Goal: Task Accomplishment & Management: Use online tool/utility

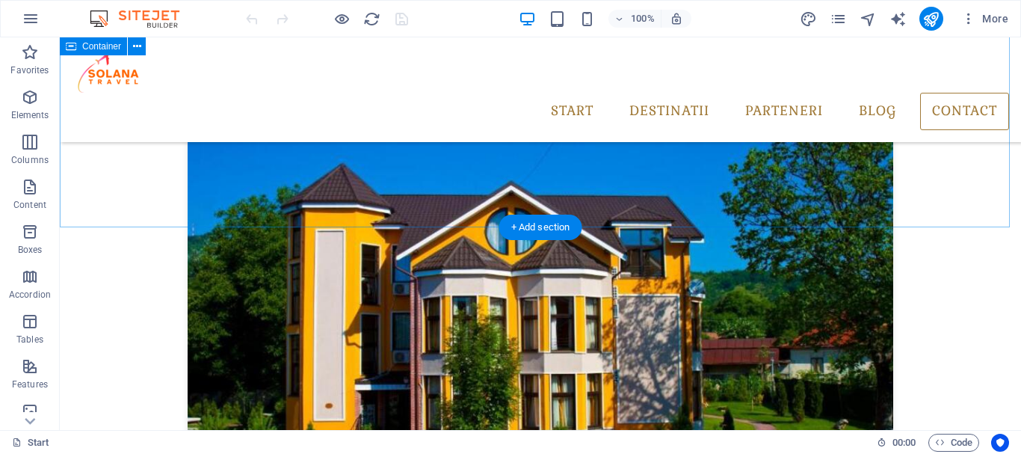
scroll to position [3181, 0]
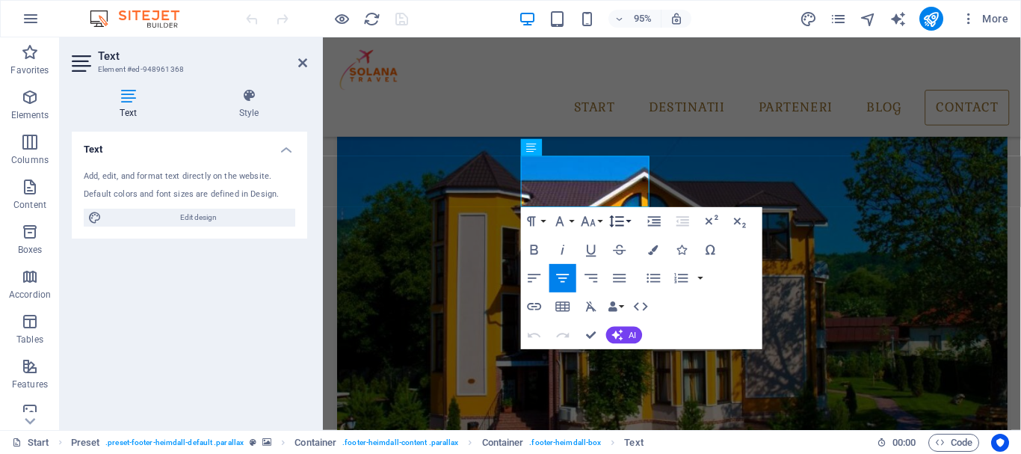
scroll to position [3238, 0]
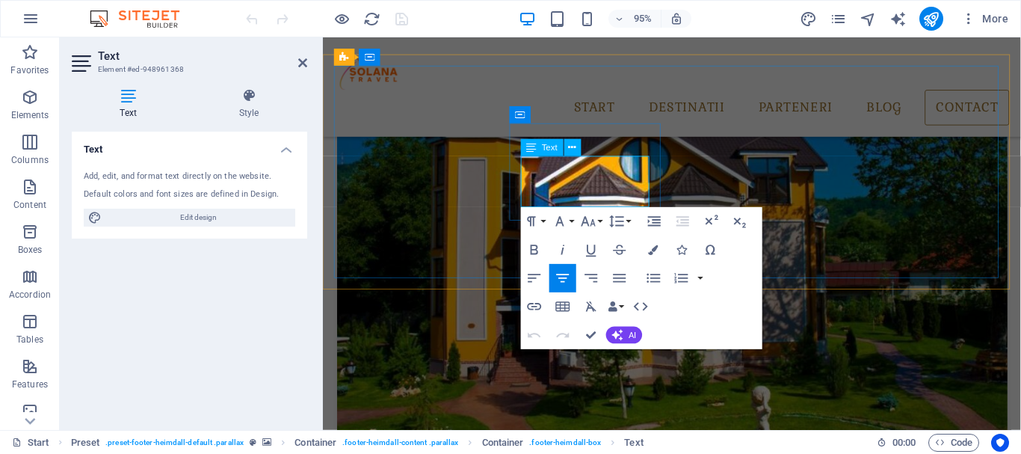
drag, startPoint x: 621, startPoint y: 204, endPoint x: 571, endPoint y: 204, distance: 50.1
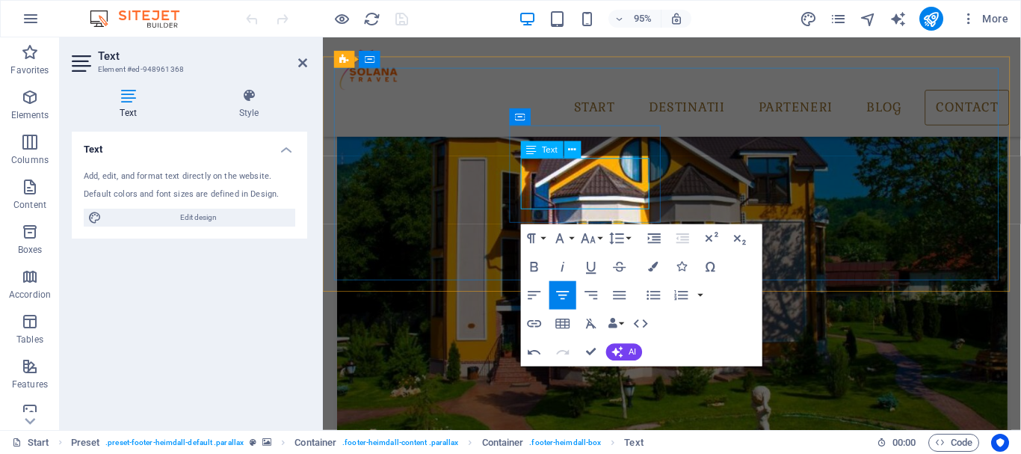
scroll to position [3236, 0]
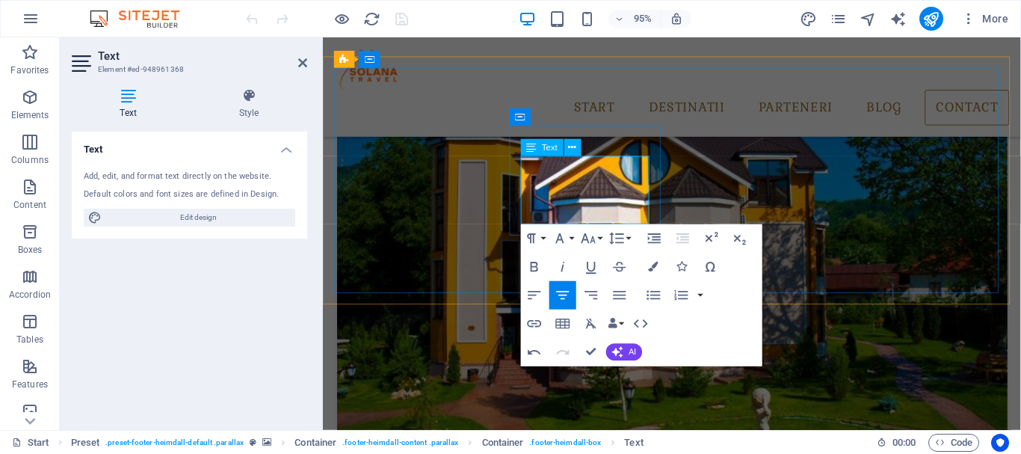
drag, startPoint x: 603, startPoint y: 224, endPoint x: 557, endPoint y: 225, distance: 45.6
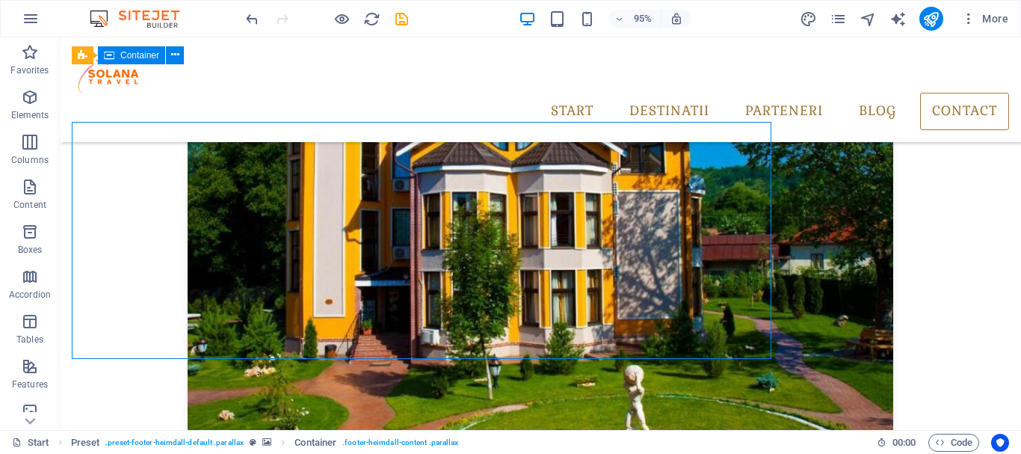
scroll to position [3184, 0]
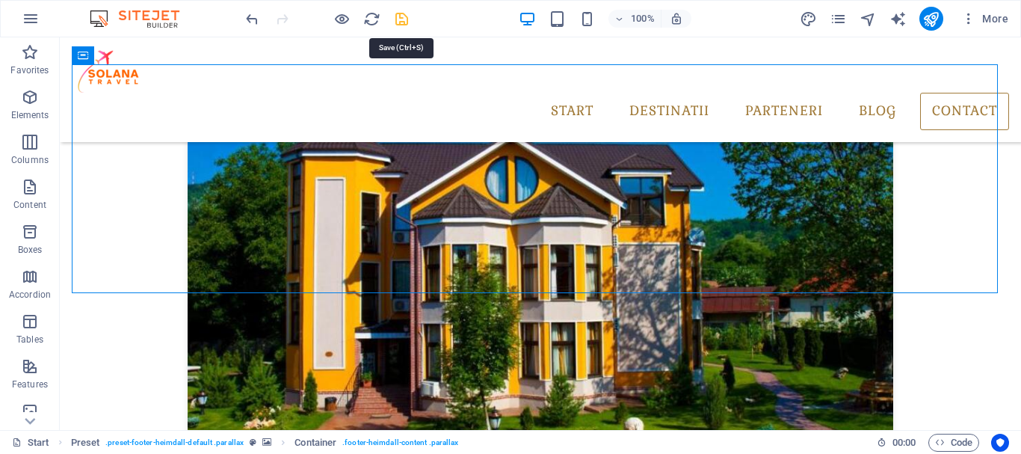
click at [398, 13] on icon "save" at bounding box center [401, 18] width 17 height 17
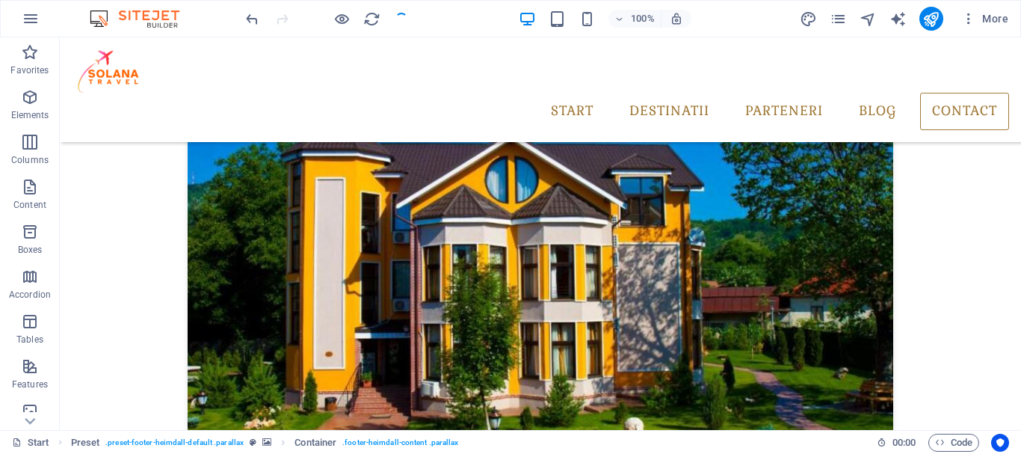
checkbox input "false"
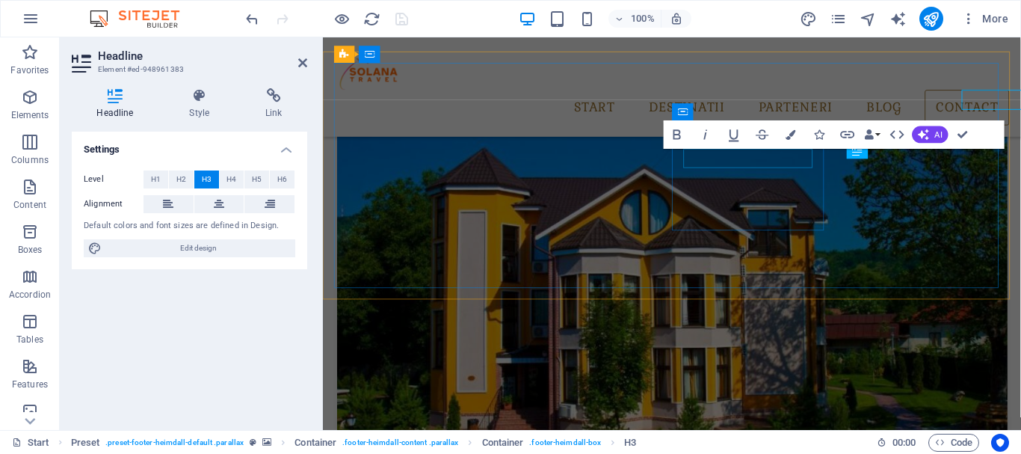
scroll to position [3241, 0]
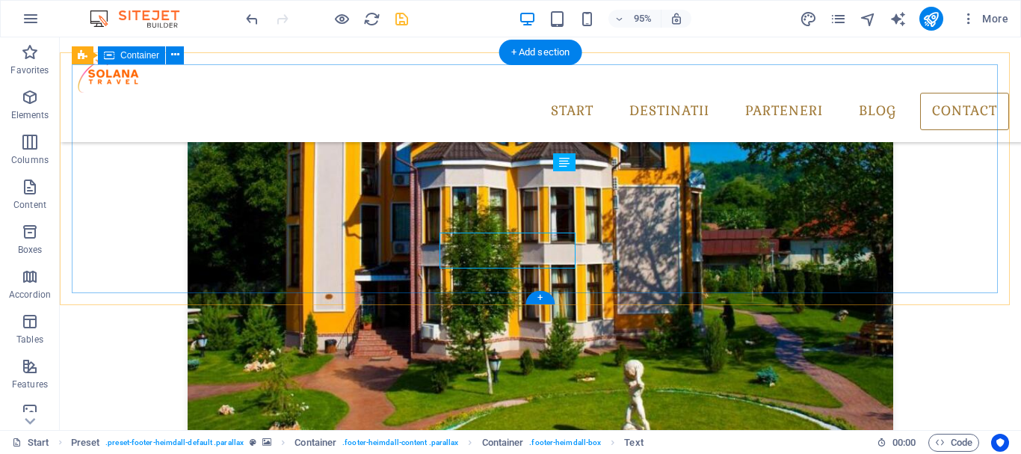
scroll to position [3184, 0]
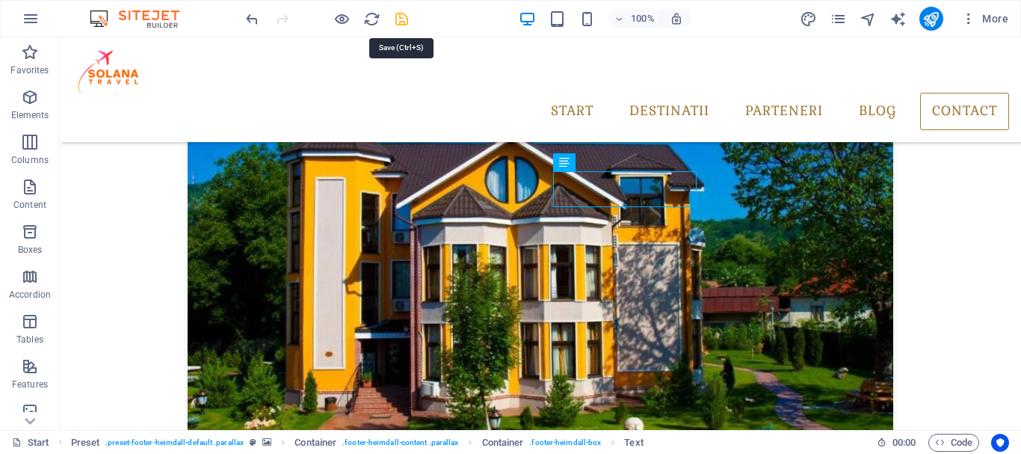
click at [402, 22] on icon "save" at bounding box center [401, 18] width 17 height 17
checkbox input "false"
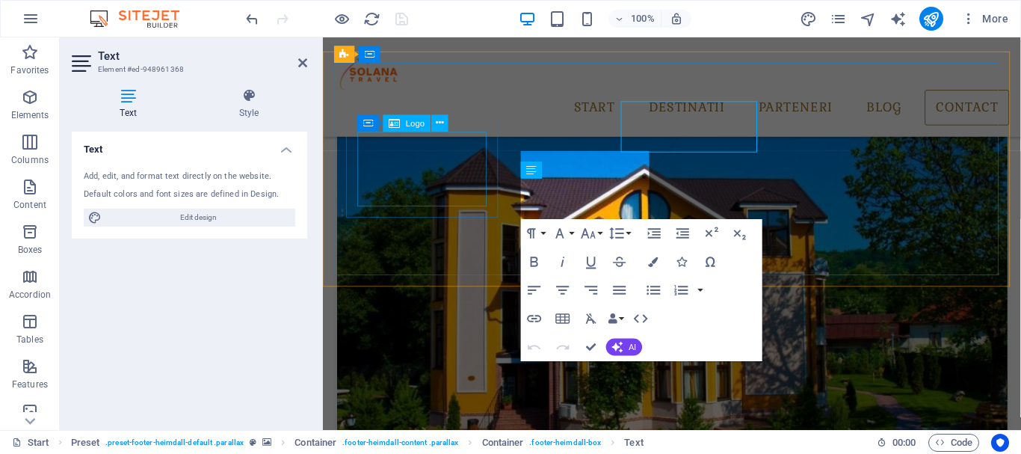
scroll to position [3241, 0]
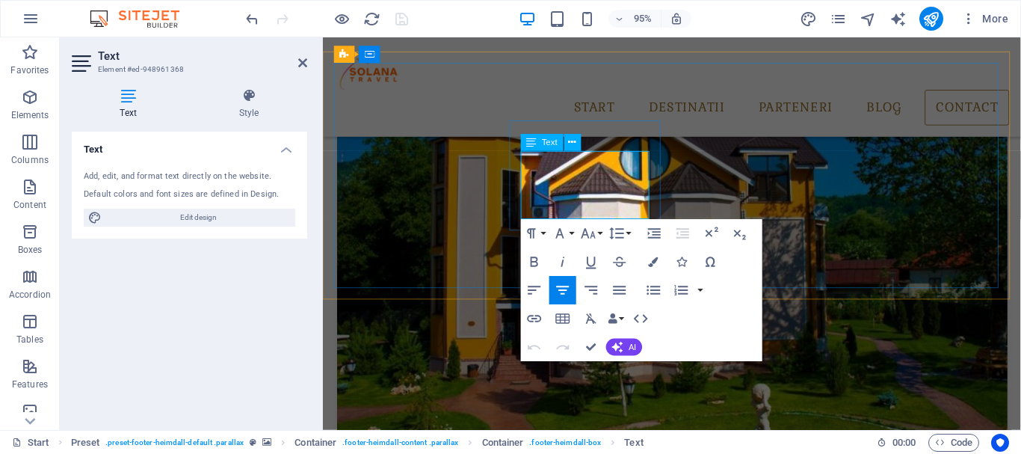
drag, startPoint x: 573, startPoint y: 183, endPoint x: 859, endPoint y: 346, distance: 329.4
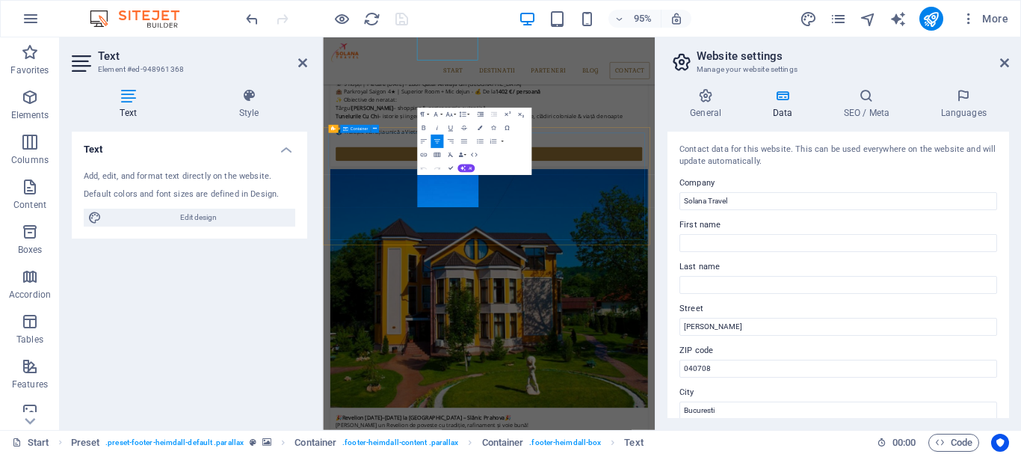
scroll to position [3382, 0]
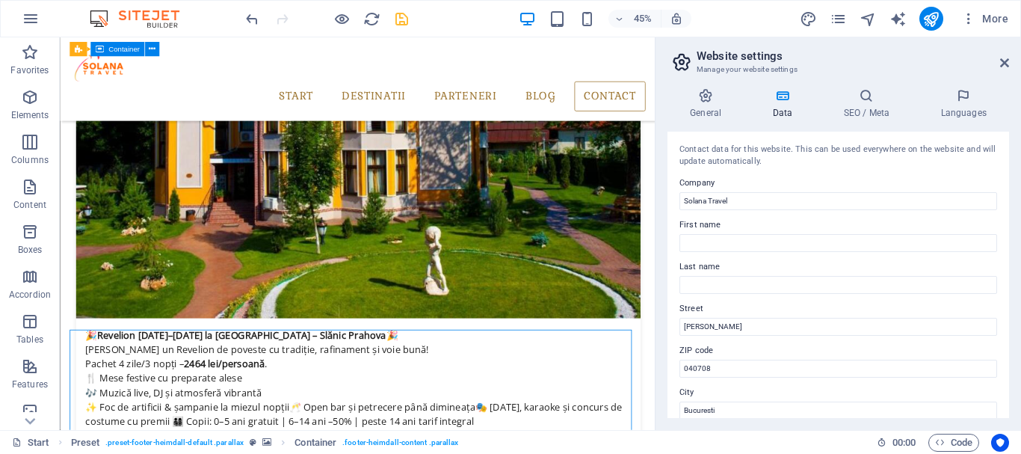
scroll to position [3229, 0]
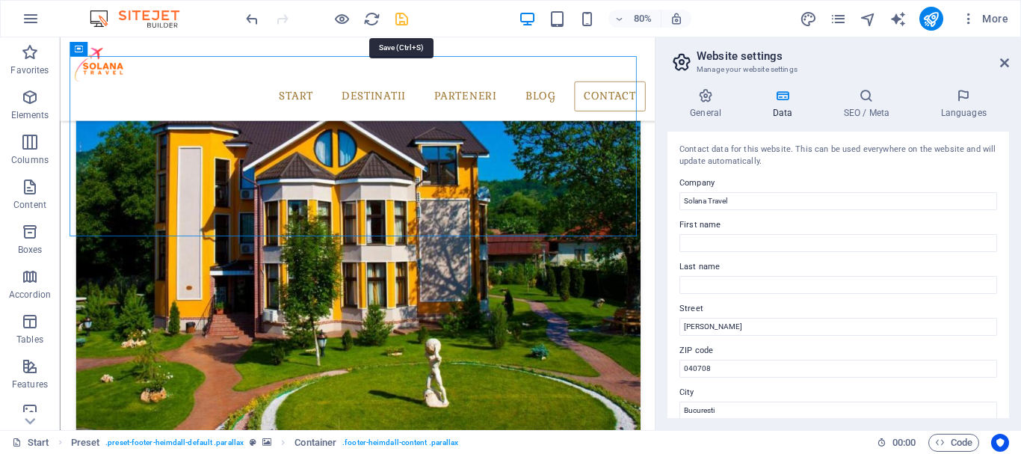
click at [404, 22] on icon "save" at bounding box center [401, 18] width 17 height 17
checkbox input "false"
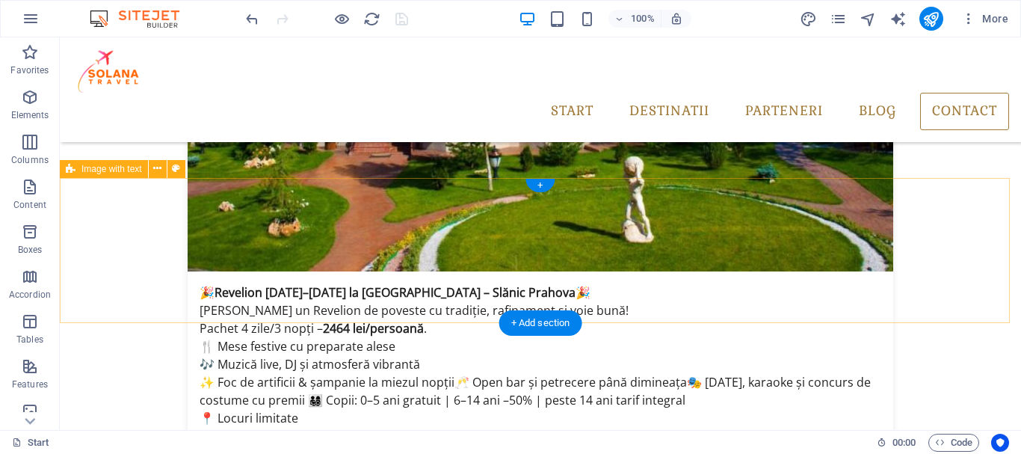
scroll to position [3469, 0]
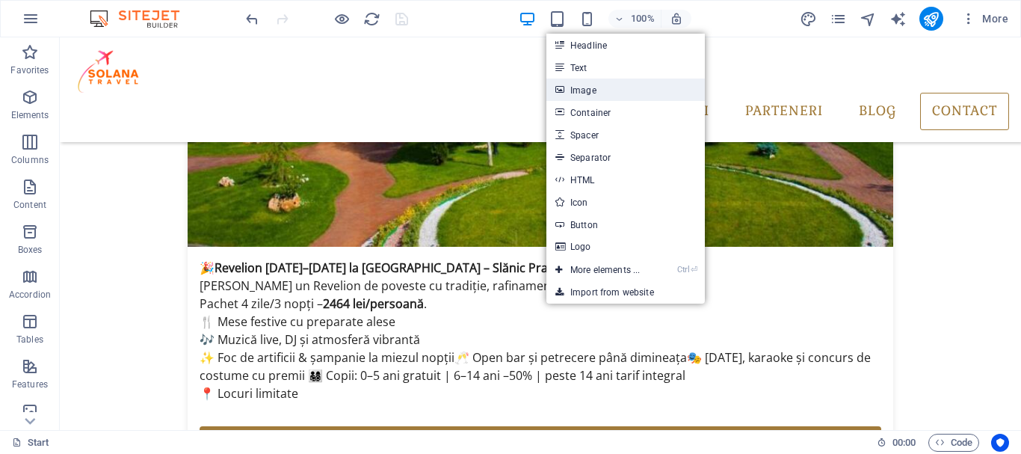
click at [614, 86] on link "Image" at bounding box center [625, 89] width 158 height 22
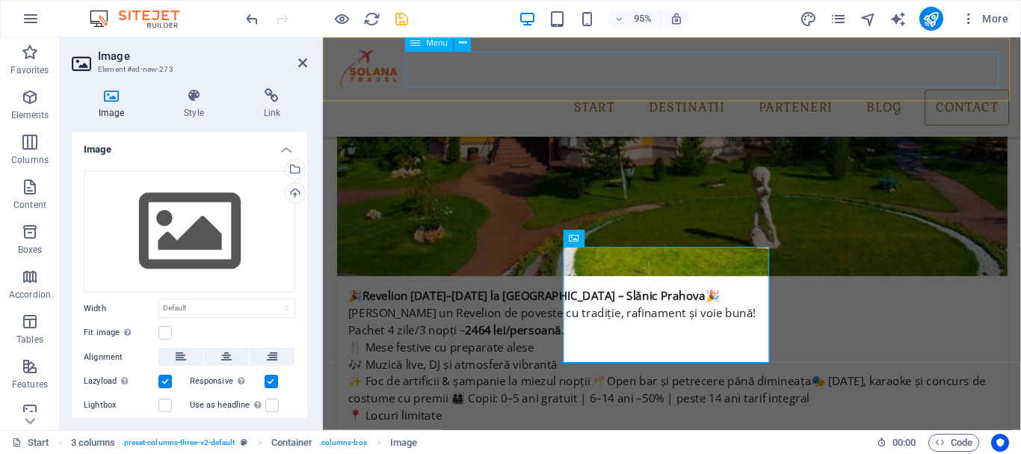
scroll to position [3502, 0]
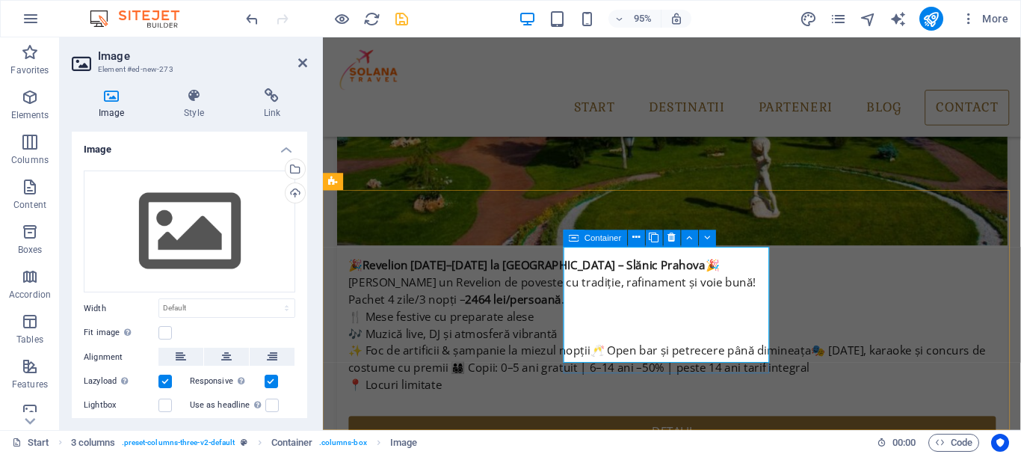
click at [575, 239] on icon at bounding box center [574, 238] width 10 height 17
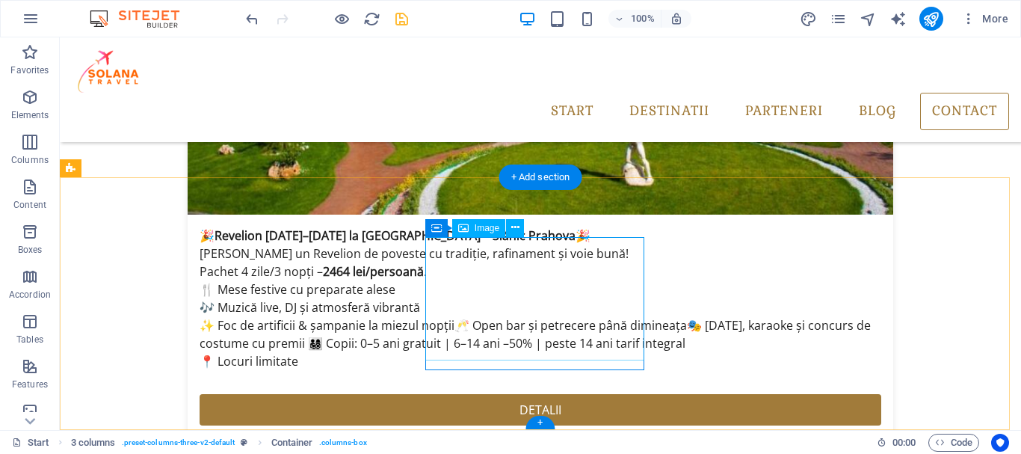
scroll to position [3469, 0]
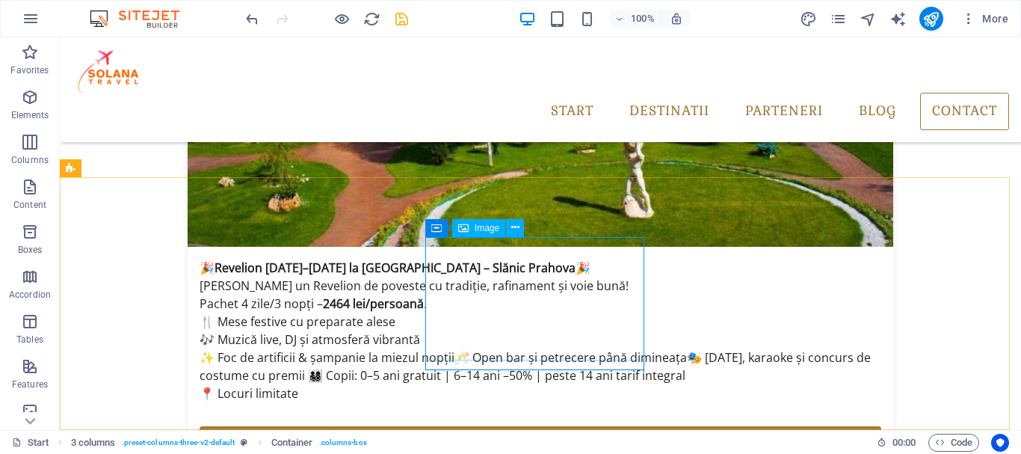
click at [491, 227] on span "Image" at bounding box center [487, 228] width 25 height 9
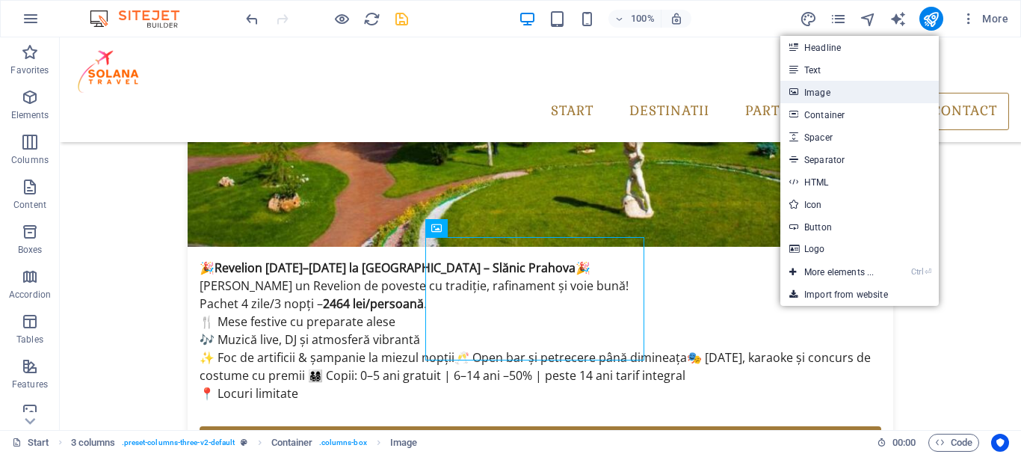
click at [822, 92] on link "Image" at bounding box center [859, 92] width 158 height 22
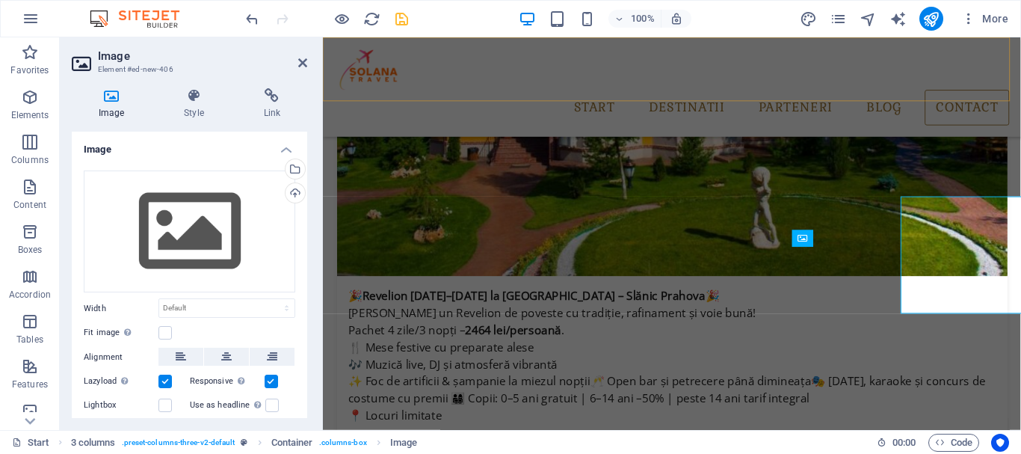
scroll to position [3502, 0]
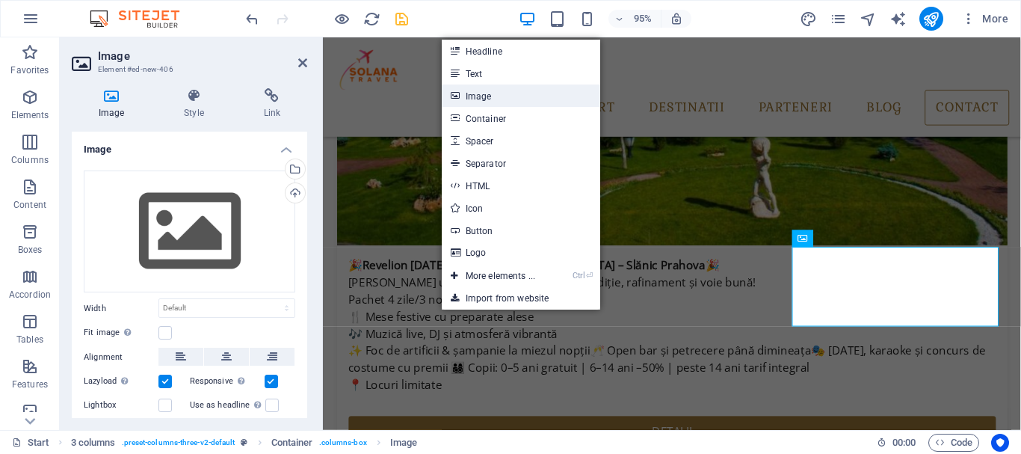
click at [504, 95] on link "Image" at bounding box center [521, 95] width 158 height 22
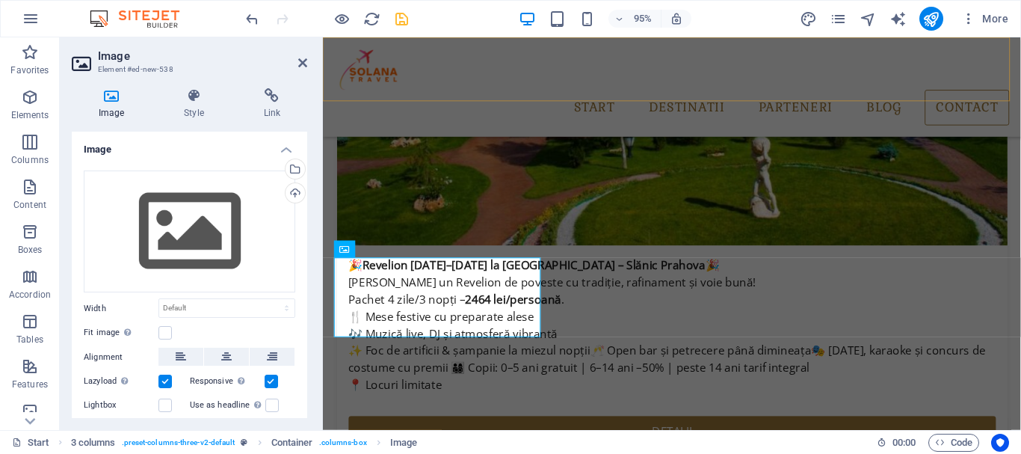
scroll to position [3490, 0]
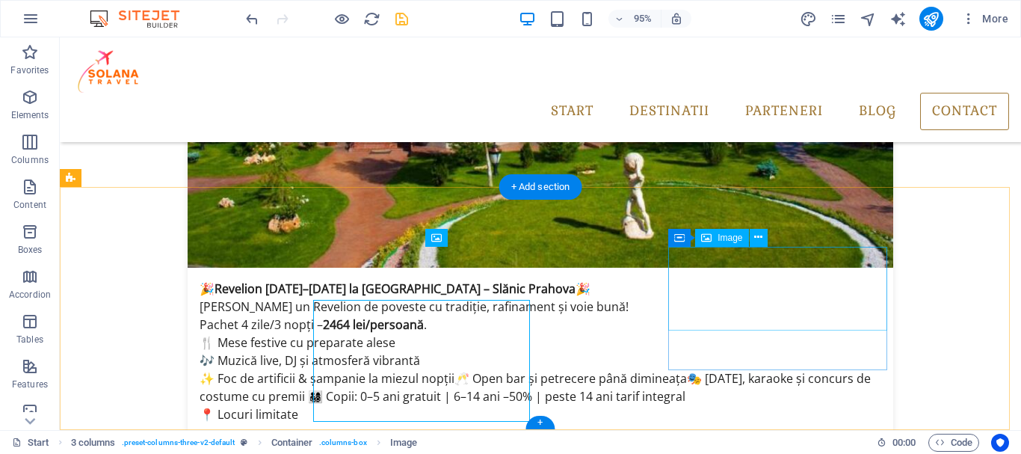
scroll to position [3460, 0]
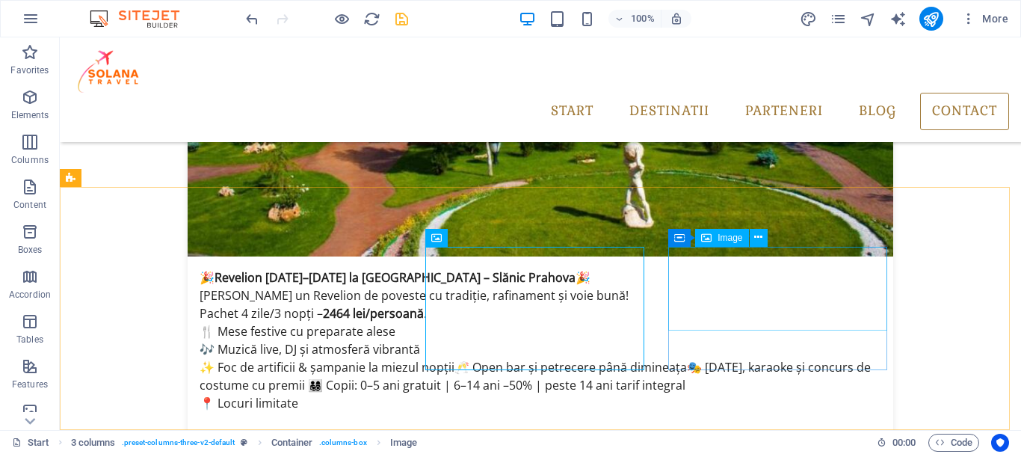
click at [717, 237] on div "Image" at bounding box center [721, 238] width 53 height 18
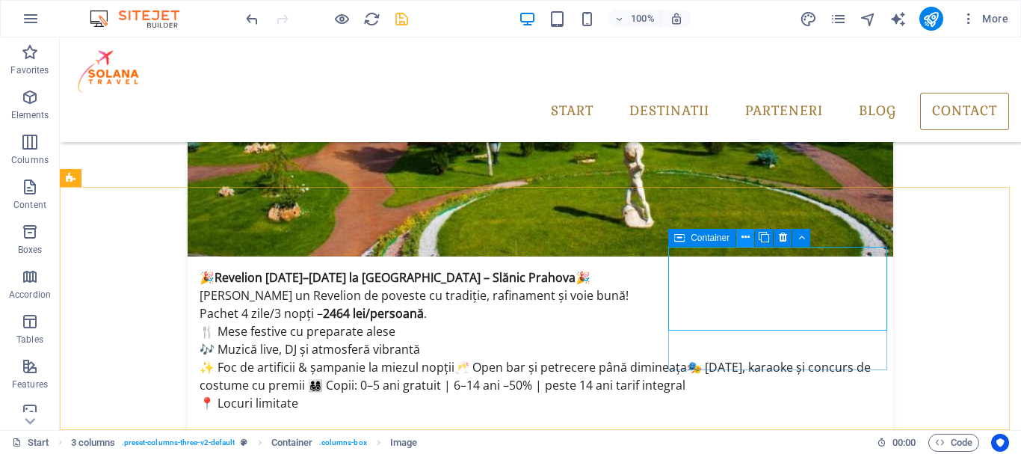
click at [751, 239] on button at bounding box center [745, 238] width 18 height 18
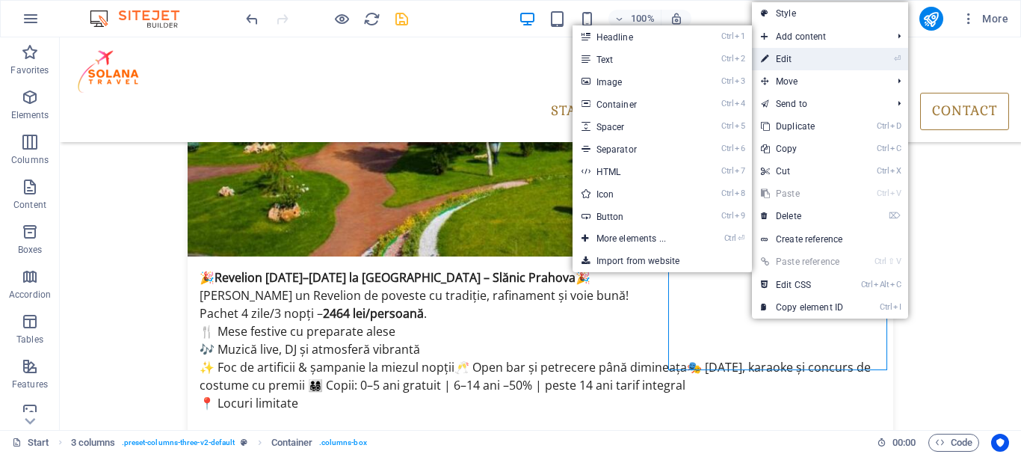
click at [805, 57] on link "⏎ Edit" at bounding box center [802, 59] width 100 height 22
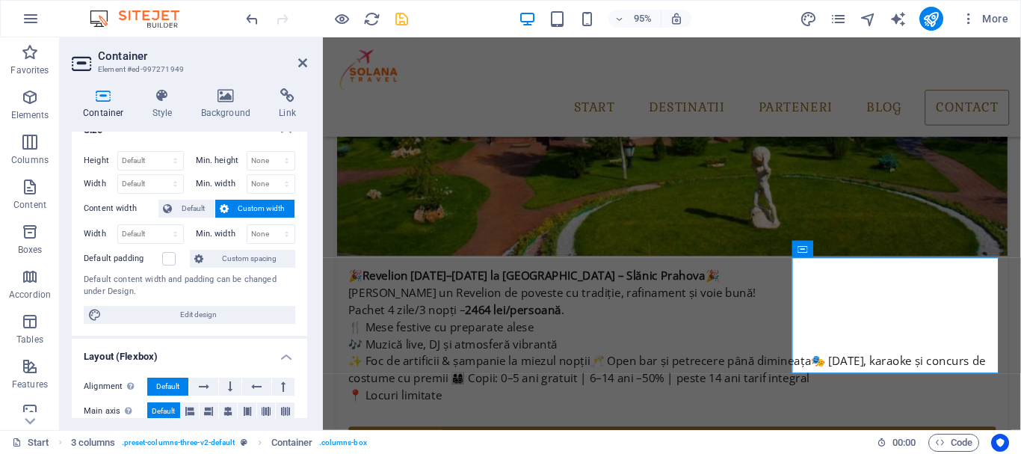
scroll to position [0, 0]
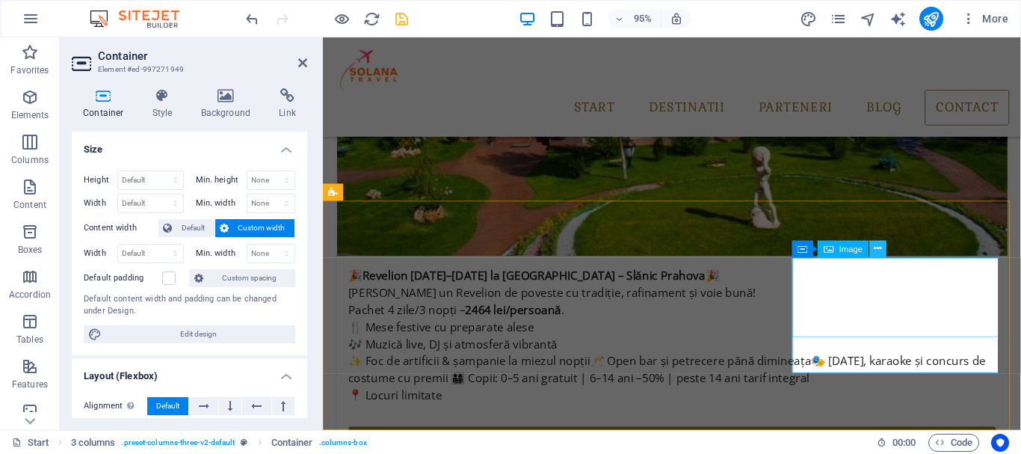
click at [881, 250] on icon at bounding box center [877, 248] width 7 height 15
click at [920, 249] on icon at bounding box center [919, 248] width 7 height 15
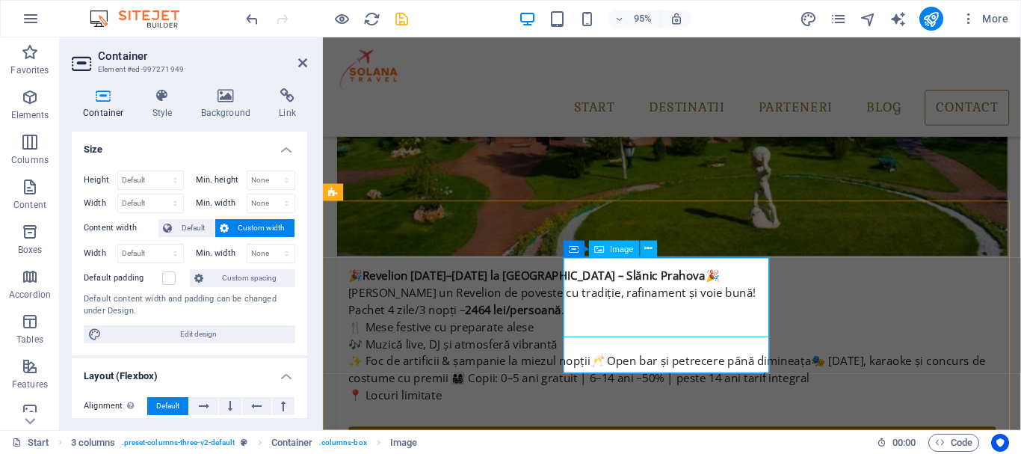
click at [620, 250] on span "Image" at bounding box center [622, 248] width 24 height 8
click at [653, 251] on icon at bounding box center [655, 248] width 10 height 15
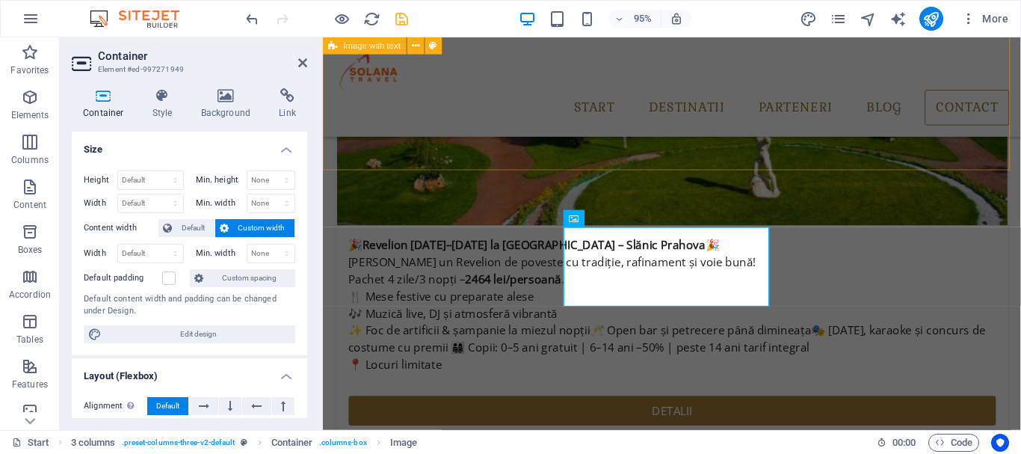
drag, startPoint x: 390, startPoint y: 85, endPoint x: 649, endPoint y: 151, distance: 266.9
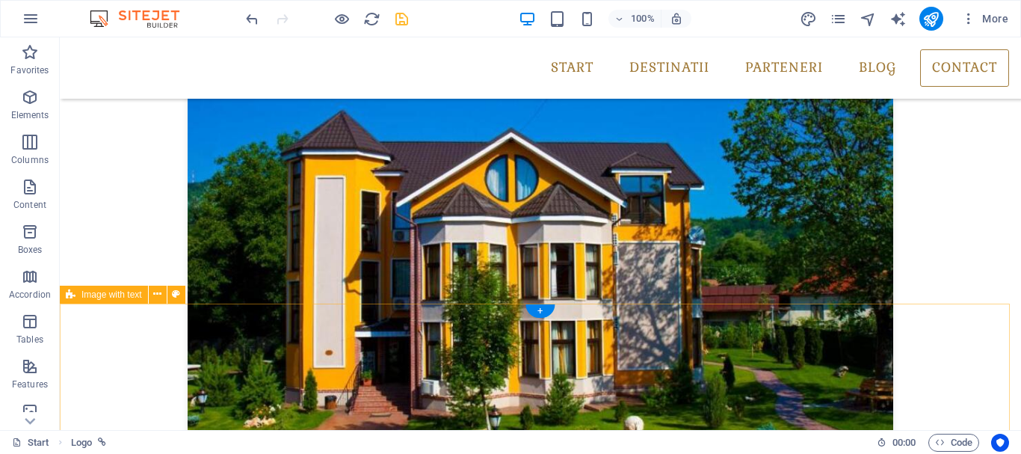
scroll to position [3605, 0]
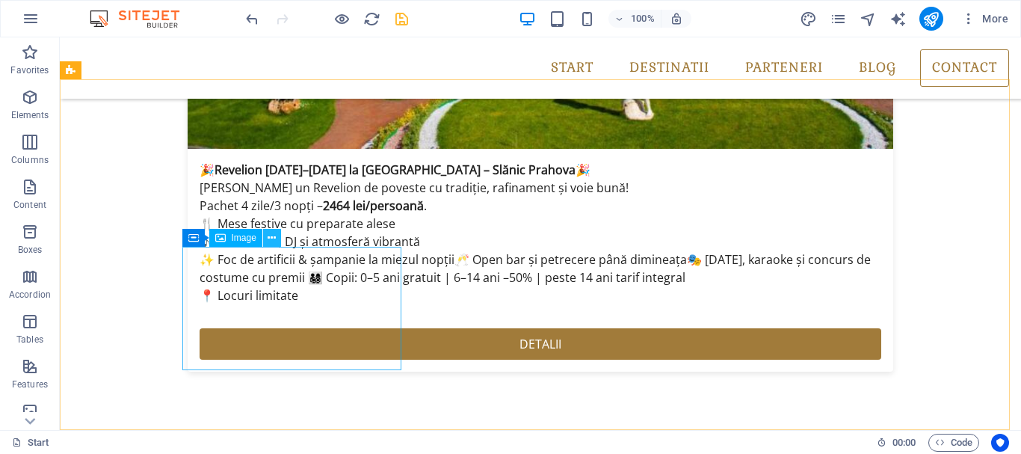
click at [274, 235] on icon at bounding box center [272, 238] width 8 height 16
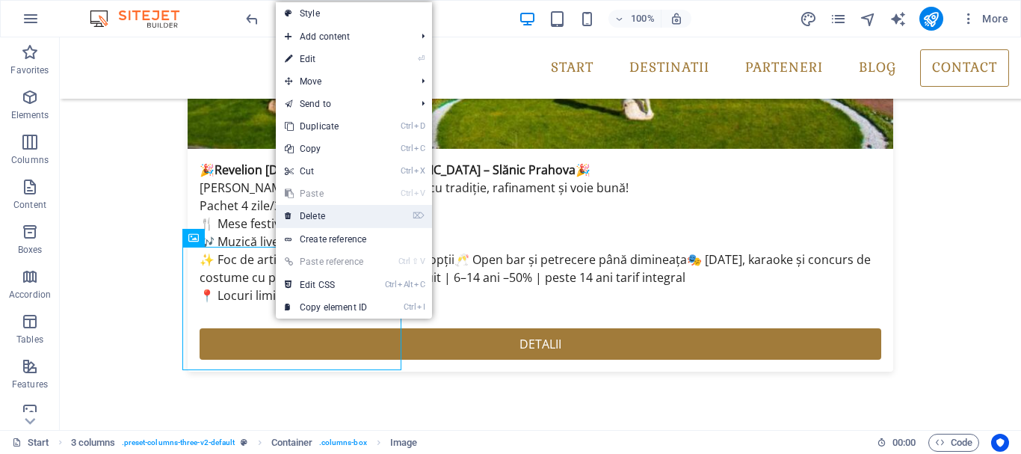
click at [330, 218] on link "⌦ Delete" at bounding box center [326, 216] width 100 height 22
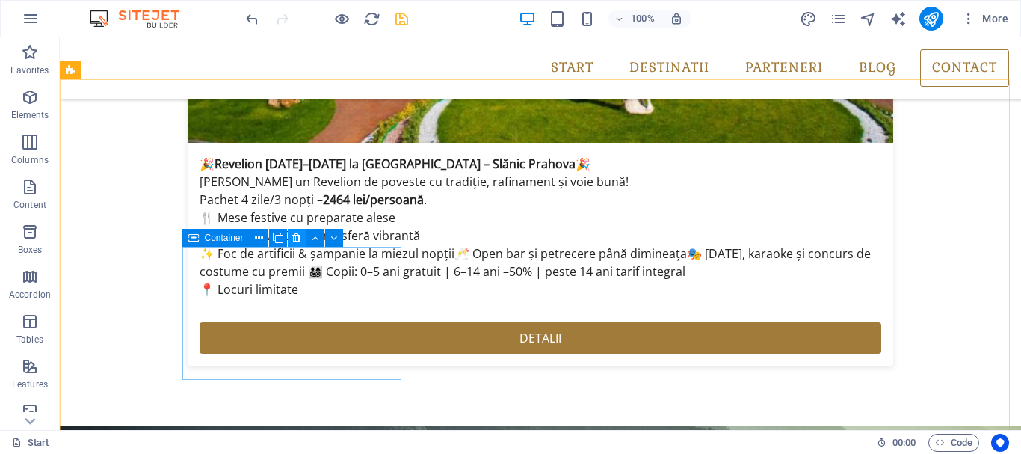
click at [295, 238] on icon at bounding box center [296, 238] width 8 height 16
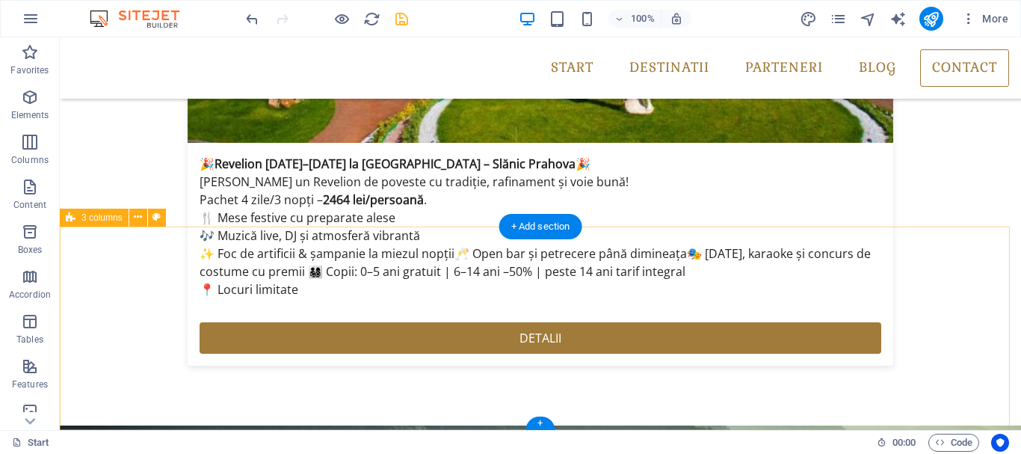
scroll to position [3457, 0]
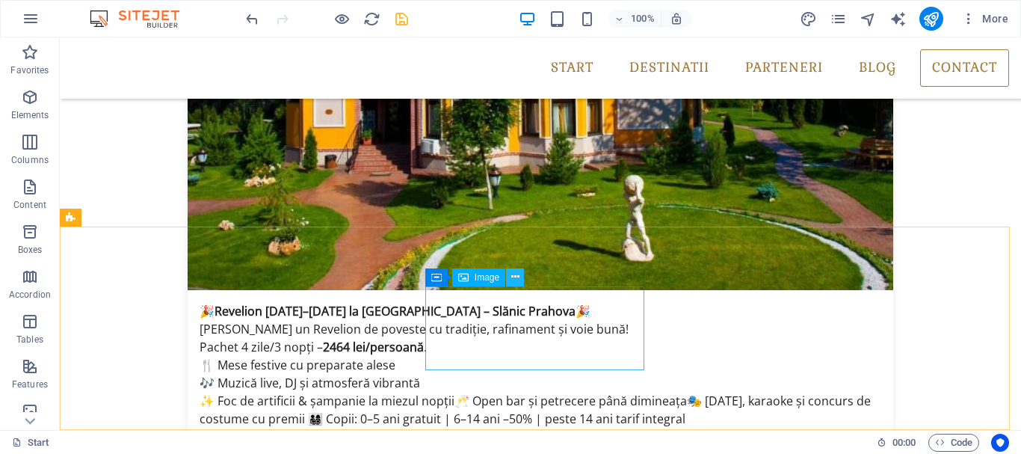
click at [519, 277] on icon at bounding box center [515, 277] width 8 height 16
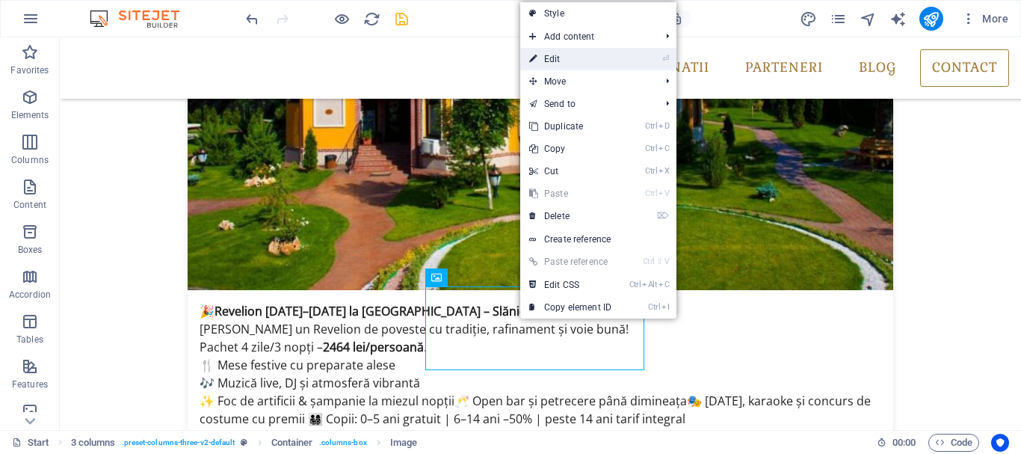
click at [582, 56] on link "⏎ Edit" at bounding box center [570, 59] width 100 height 22
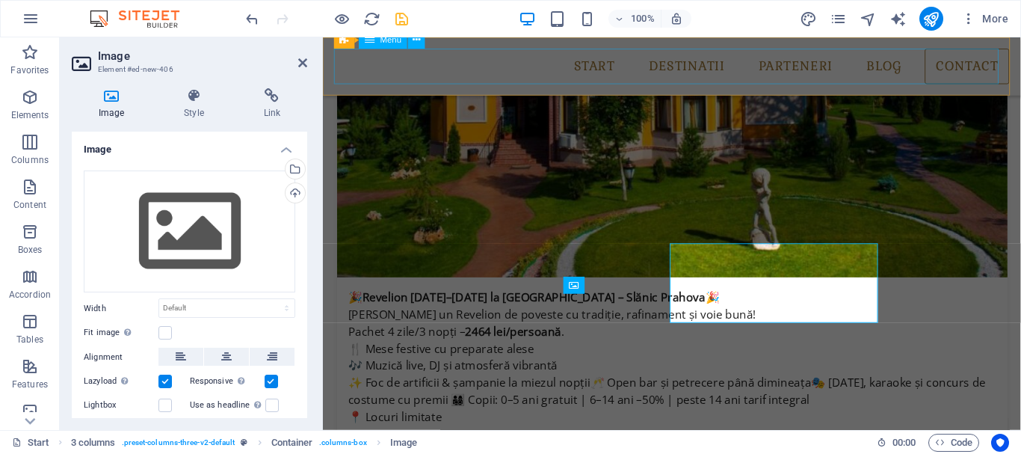
scroll to position [3490, 0]
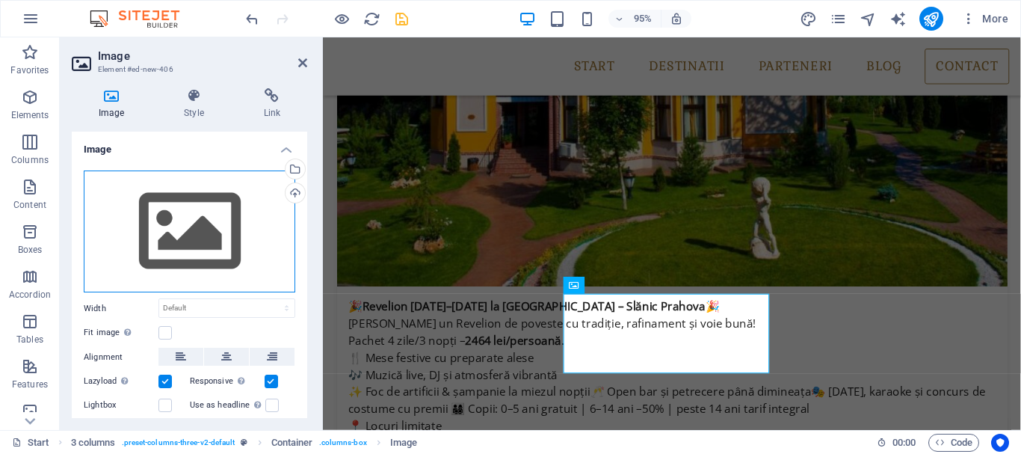
click at [165, 230] on div "Drag files here, click to choose files or select files from Files or our free s…" at bounding box center [190, 231] width 212 height 123
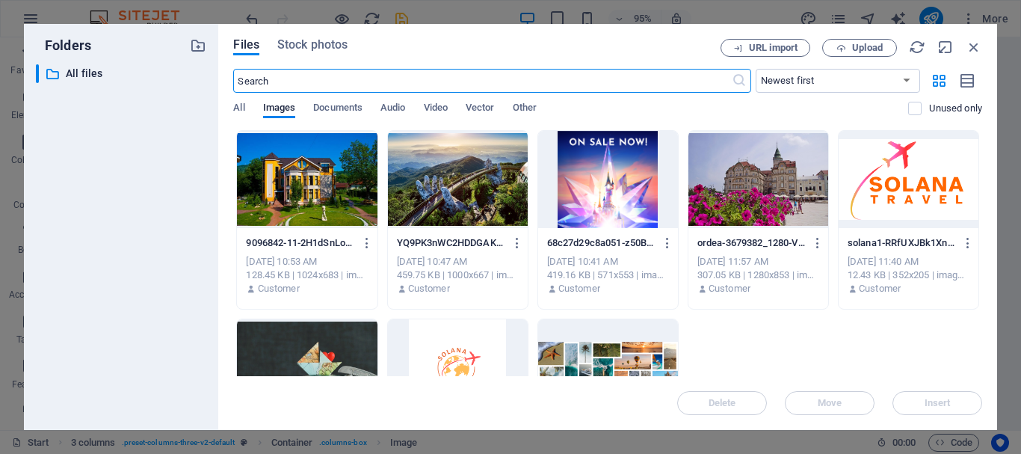
scroll to position [3363, 0]
click at [863, 46] on span "Upload" at bounding box center [867, 47] width 31 height 9
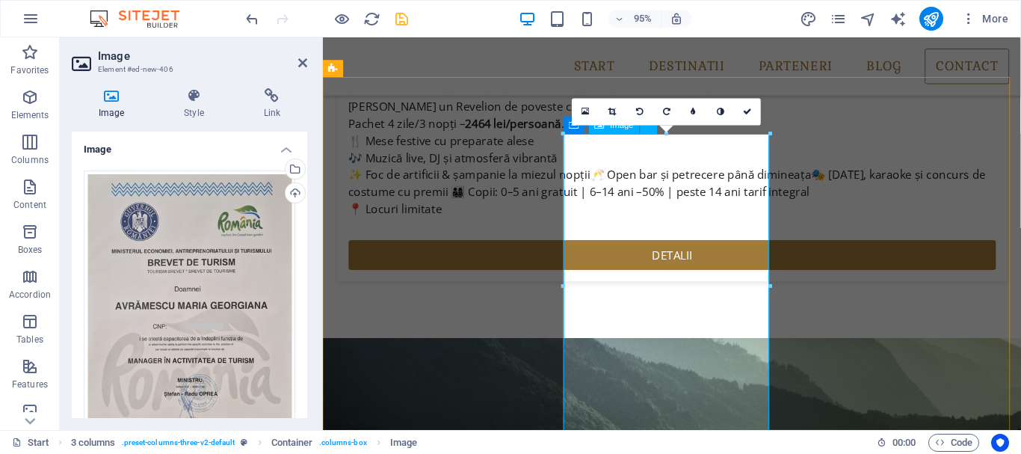
scroll to position [3726, 0]
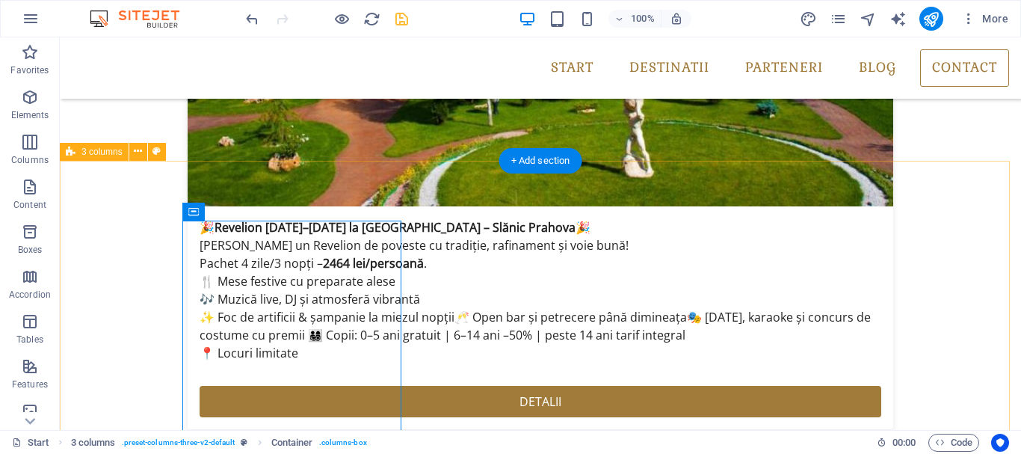
scroll to position [3523, 0]
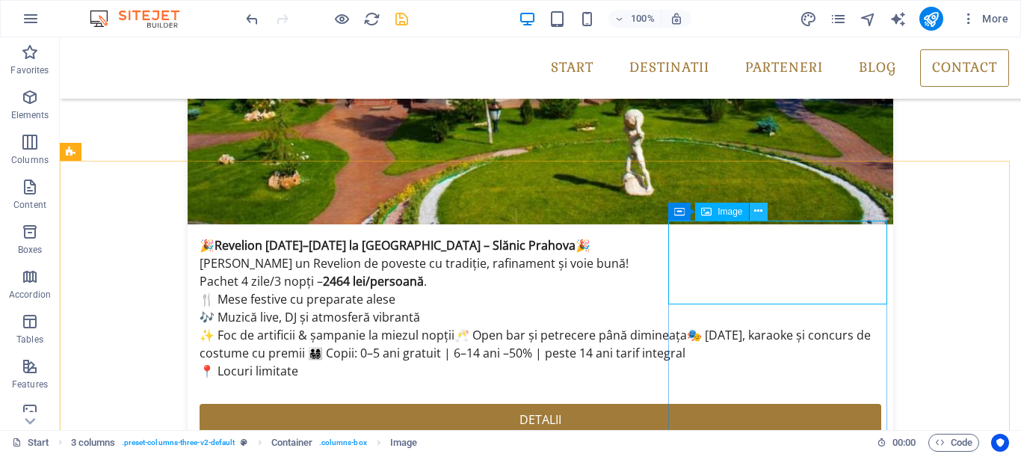
click at [756, 213] on icon at bounding box center [758, 211] width 8 height 16
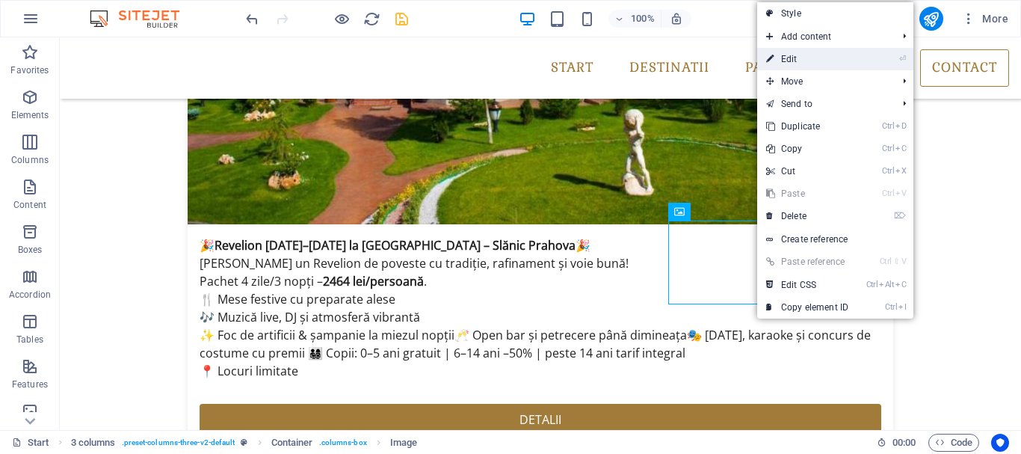
click at [801, 52] on link "⏎ Edit" at bounding box center [807, 59] width 100 height 22
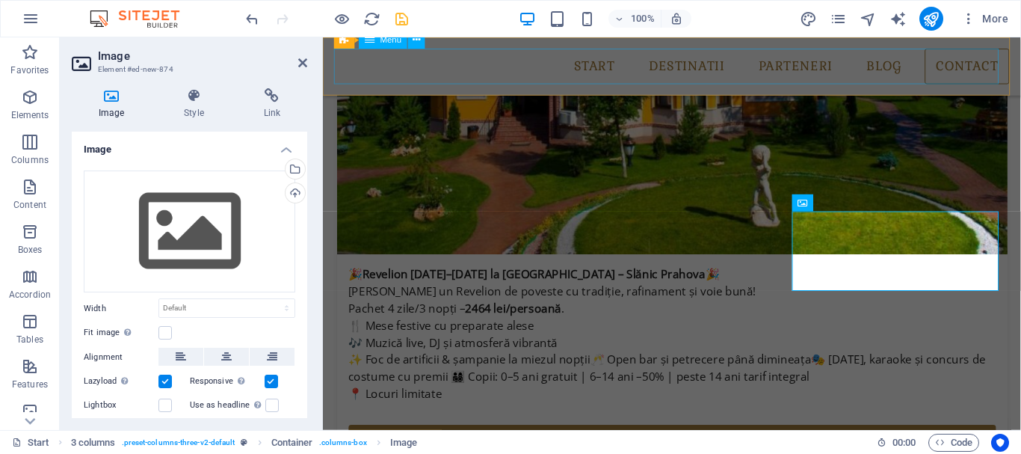
scroll to position [3576, 0]
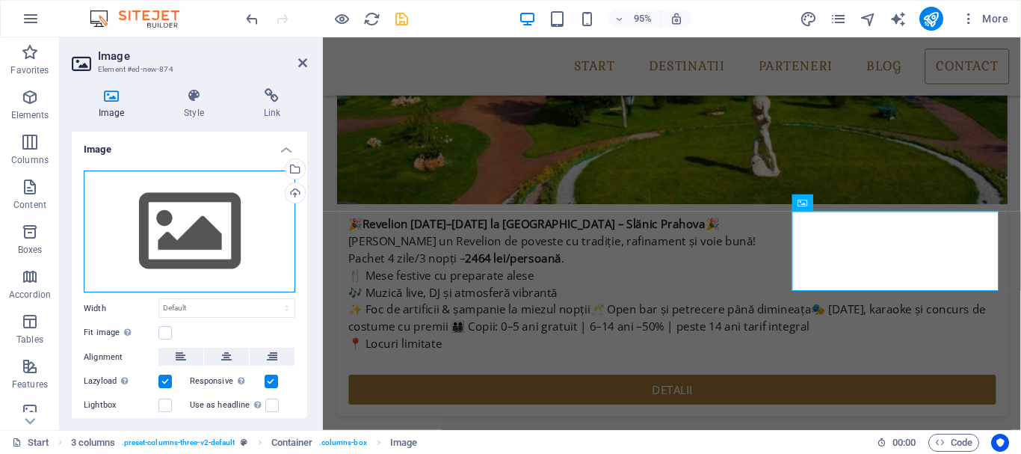
click at [188, 230] on div "Drag files here, click to choose files or select files from Files or our free s…" at bounding box center [190, 231] width 212 height 123
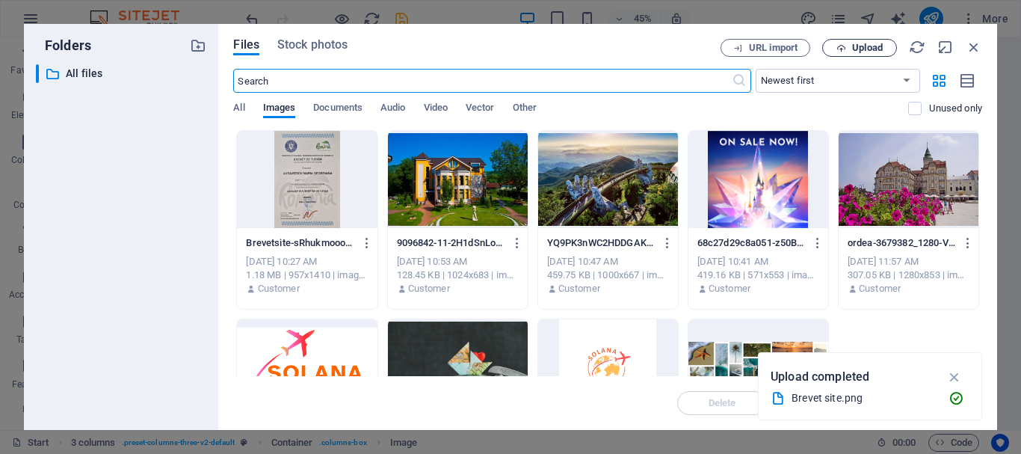
click at [845, 47] on icon "button" at bounding box center [842, 48] width 10 height 10
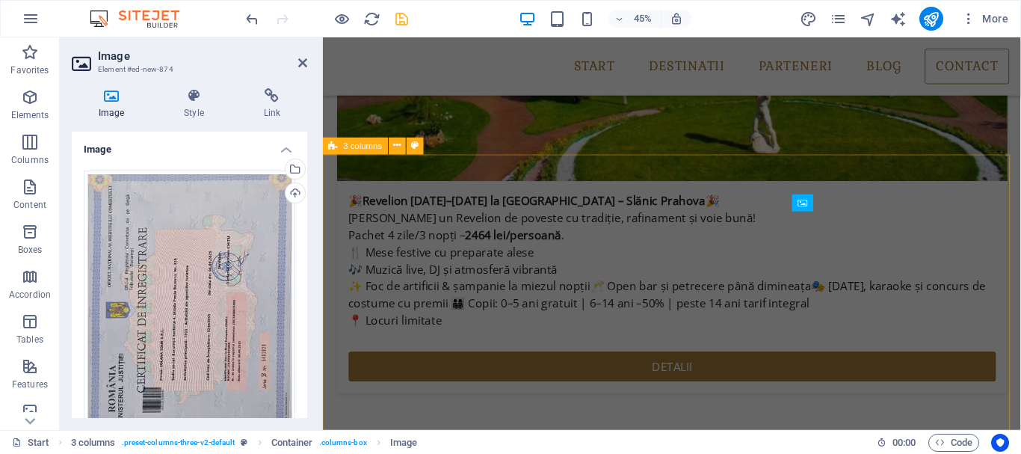
scroll to position [3576, 0]
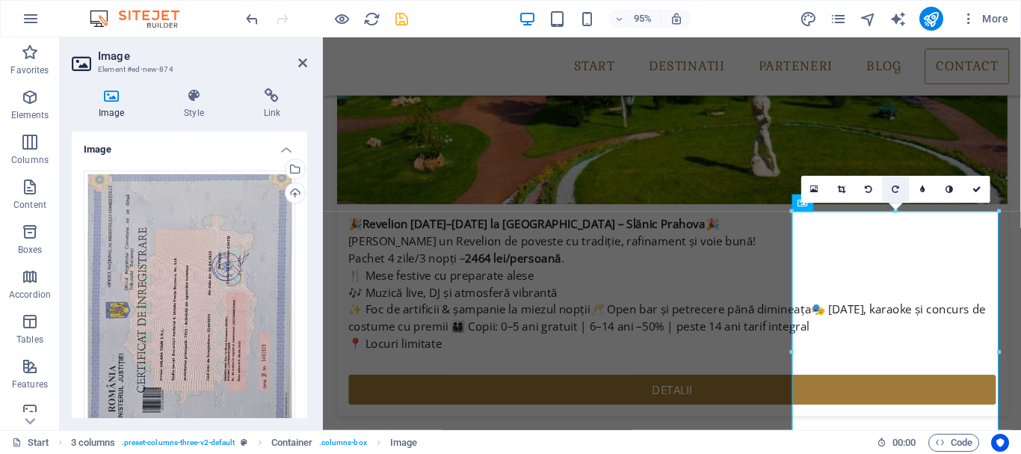
click at [895, 190] on icon at bounding box center [896, 189] width 7 height 8
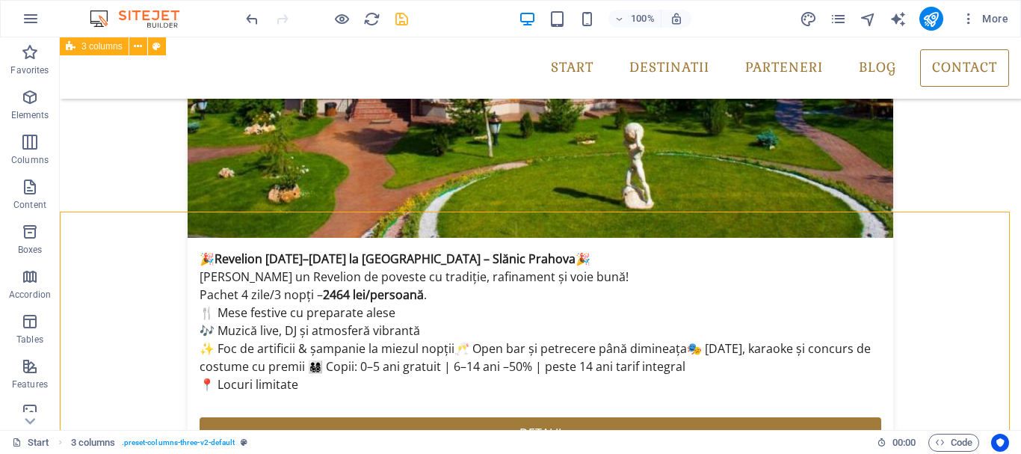
scroll to position [3472, 0]
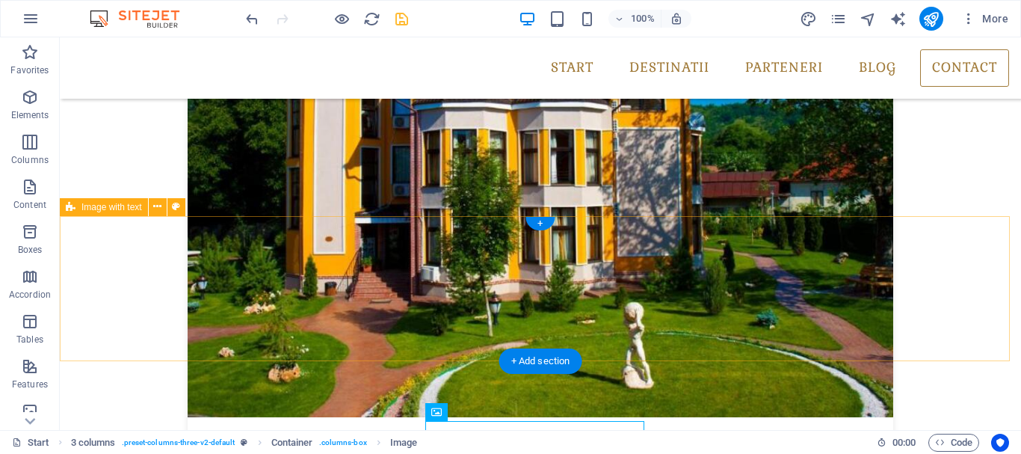
scroll to position [3323, 0]
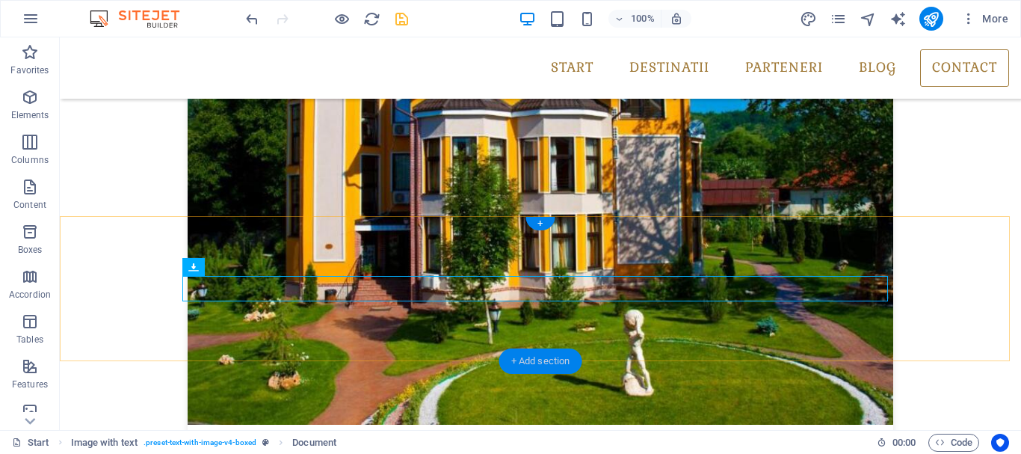
click at [554, 359] on div "+ Add section" at bounding box center [540, 360] width 83 height 25
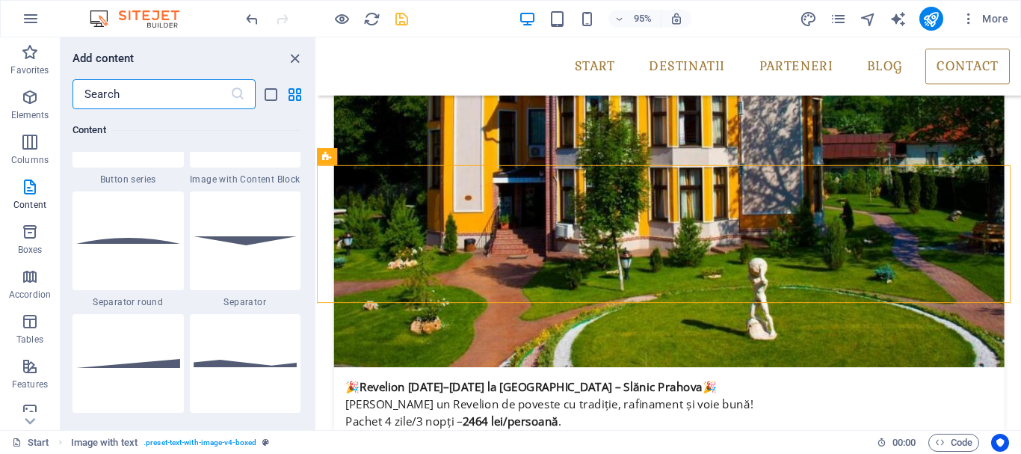
scroll to position [3588, 0]
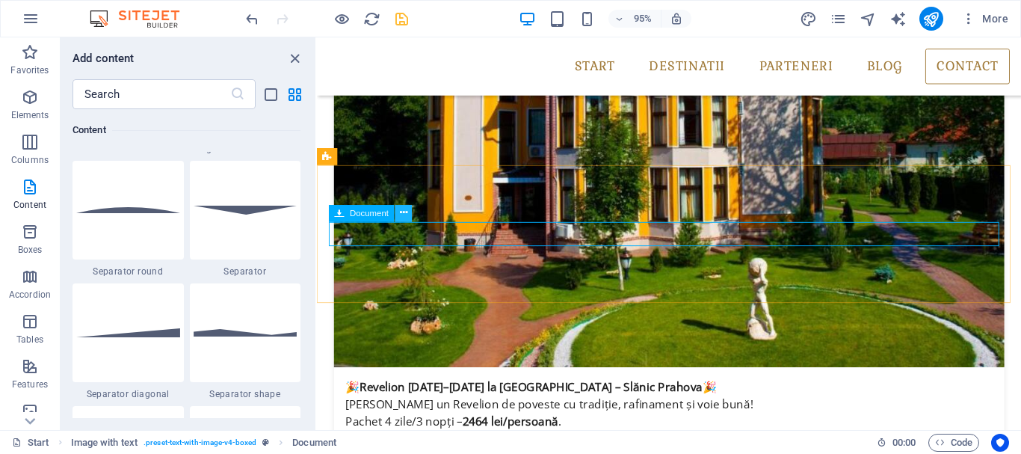
click at [403, 215] on icon at bounding box center [403, 213] width 7 height 15
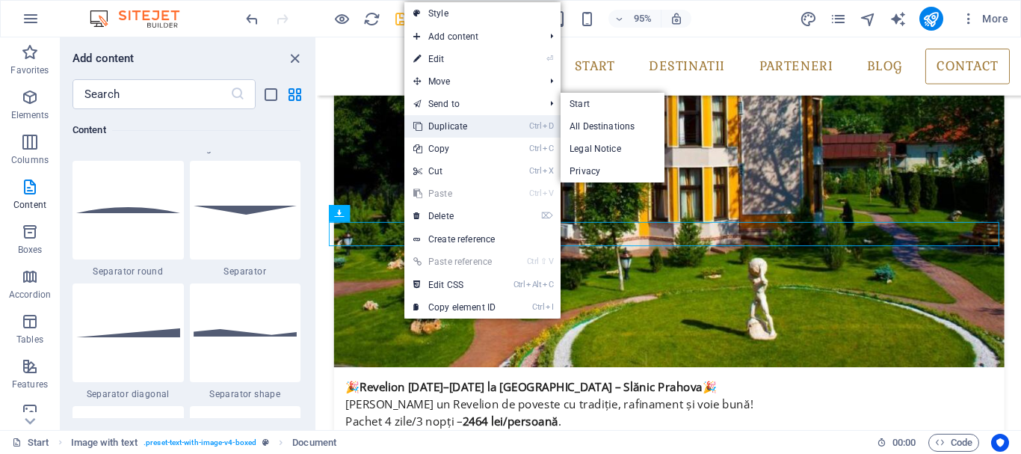
click at [455, 123] on link "Ctrl D Duplicate" at bounding box center [454, 126] width 100 height 22
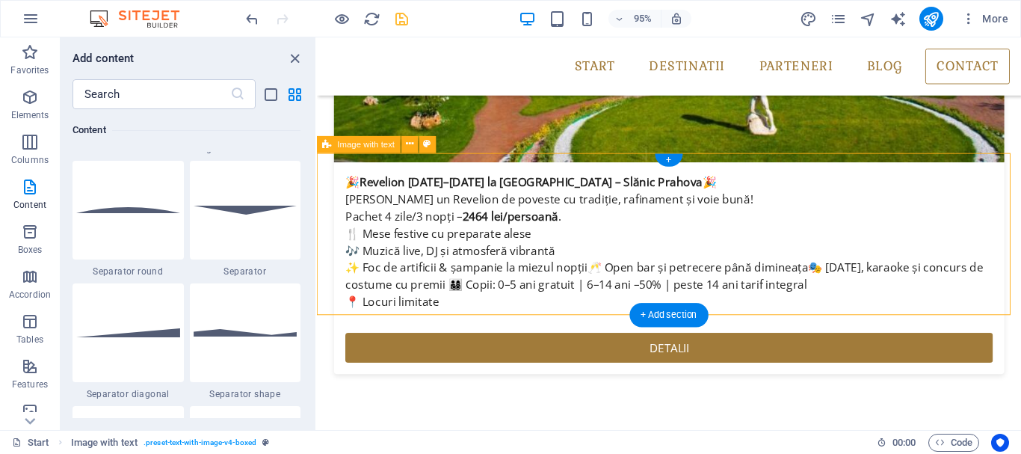
scroll to position [3704, 0]
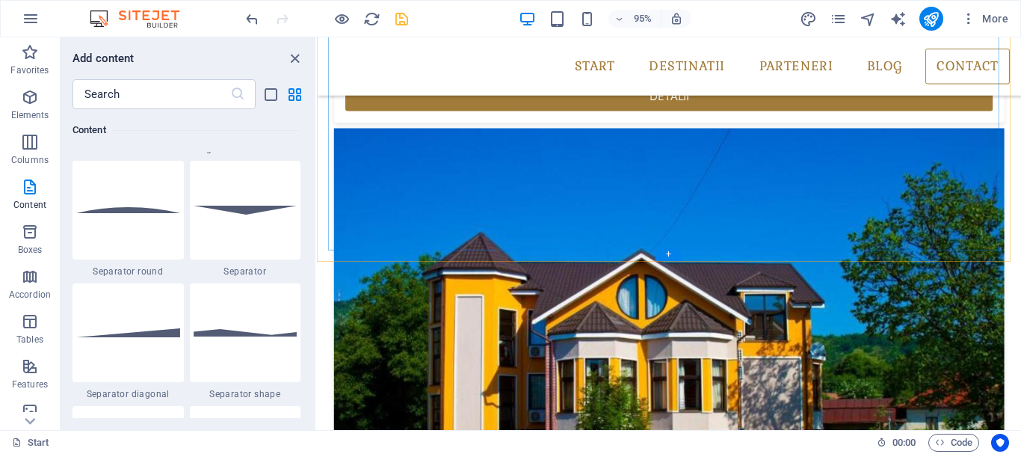
scroll to position [3291, 0]
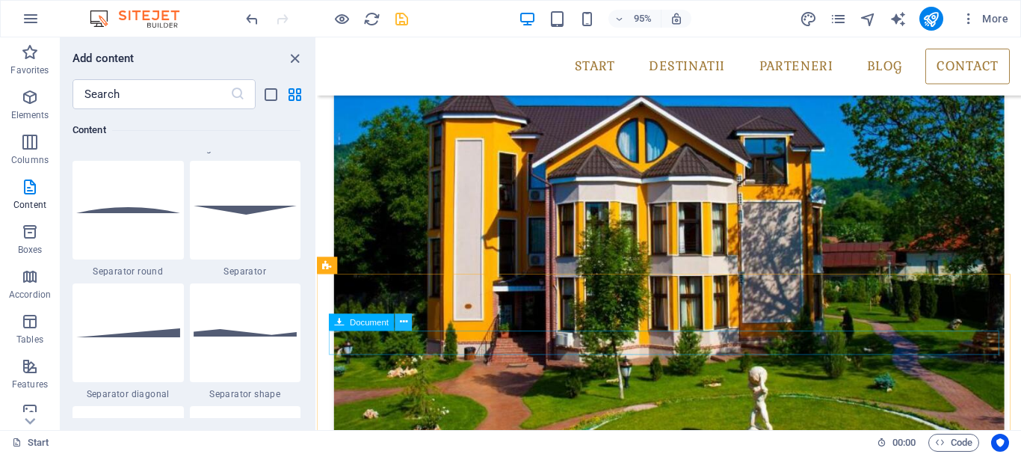
click at [405, 322] on icon at bounding box center [403, 322] width 7 height 15
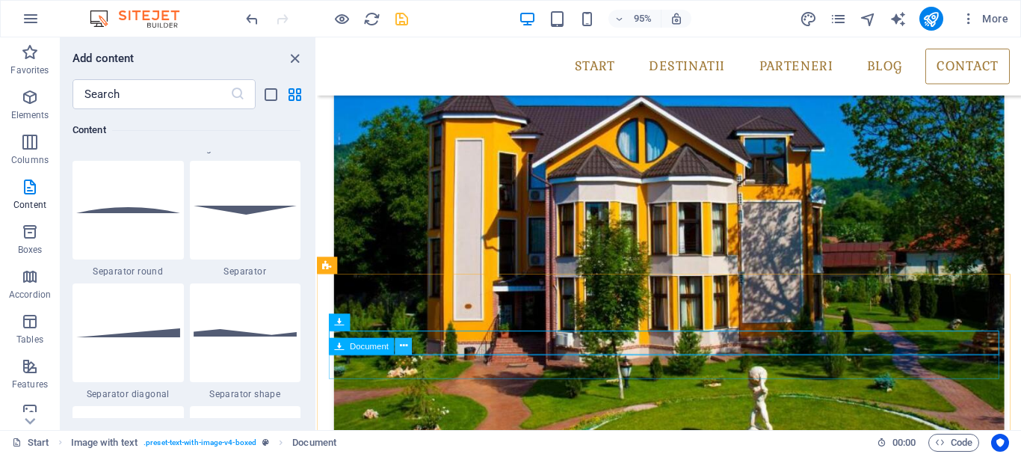
click at [406, 340] on icon at bounding box center [403, 346] width 7 height 15
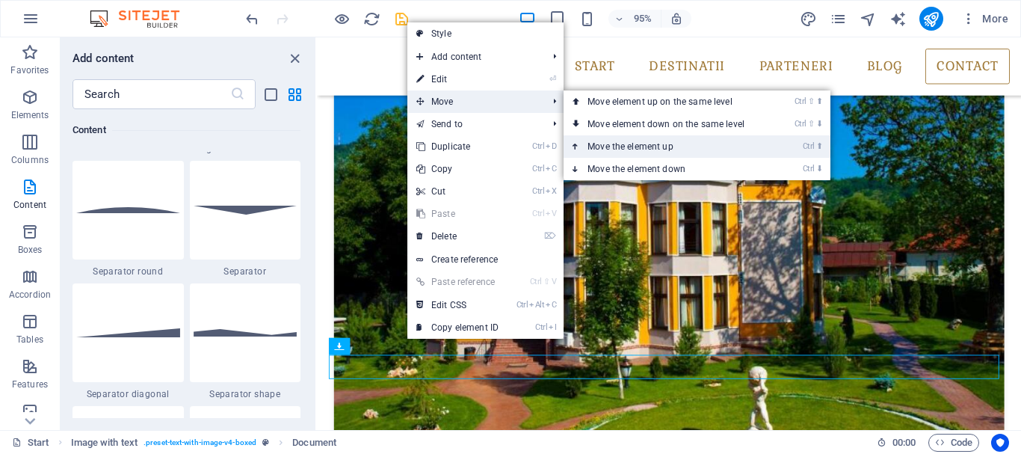
click at [656, 144] on link "Ctrl ⬆ Move the element up" at bounding box center [669, 146] width 211 height 22
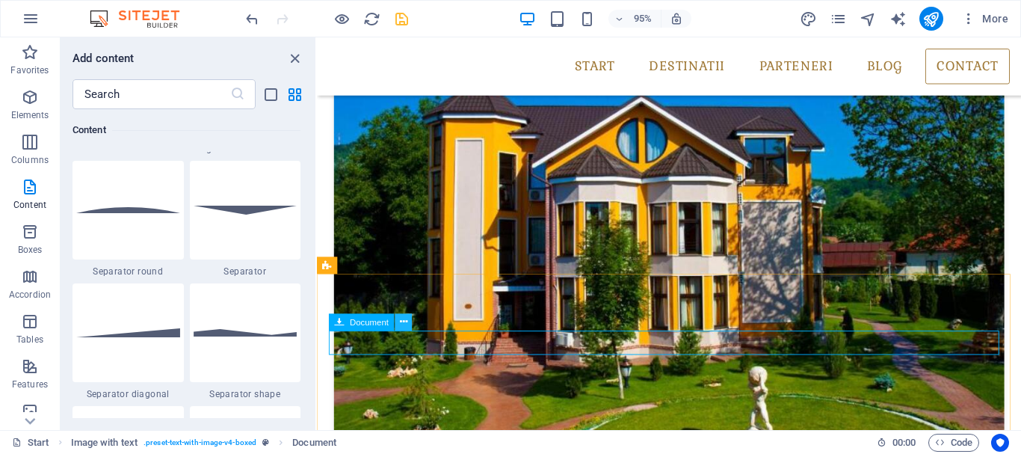
click at [401, 327] on icon at bounding box center [403, 322] width 7 height 15
click at [404, 320] on icon at bounding box center [403, 322] width 7 height 15
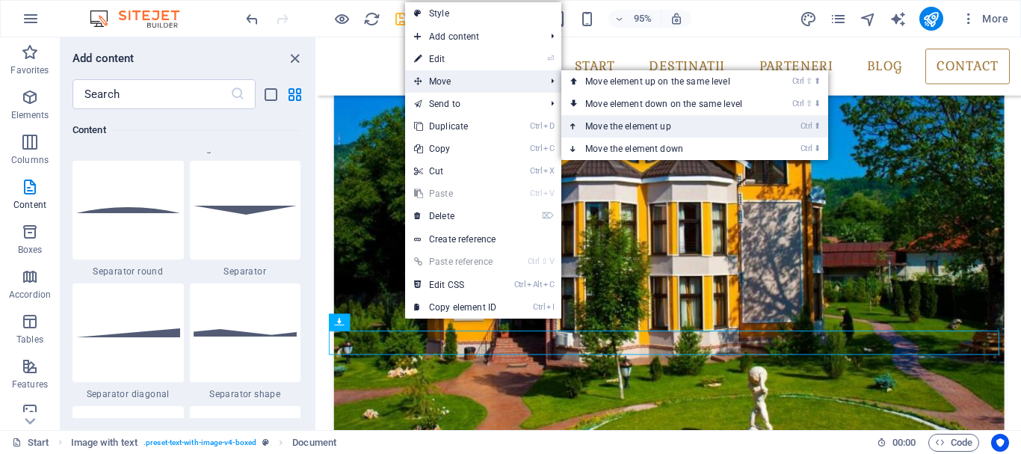
click at [634, 120] on link "Ctrl ⬆ Move the element up" at bounding box center [666, 126] width 211 height 22
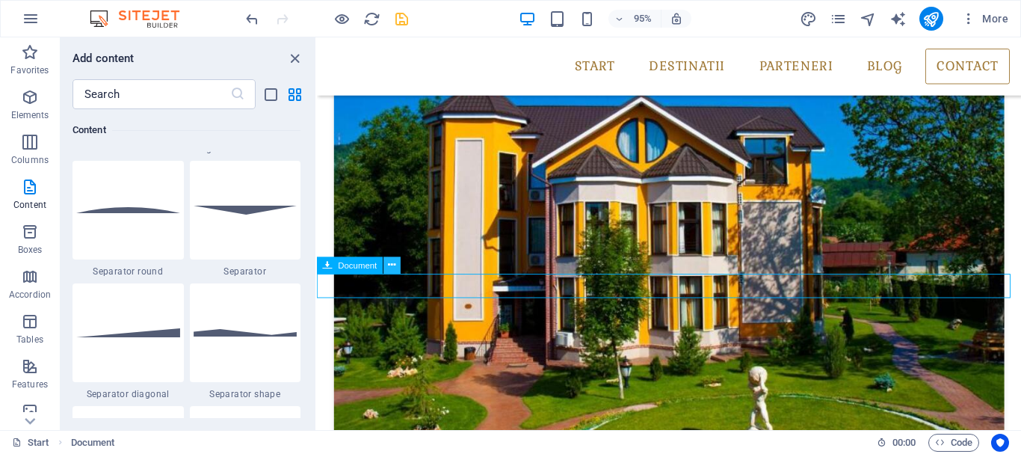
click at [391, 267] on icon at bounding box center [391, 265] width 7 height 15
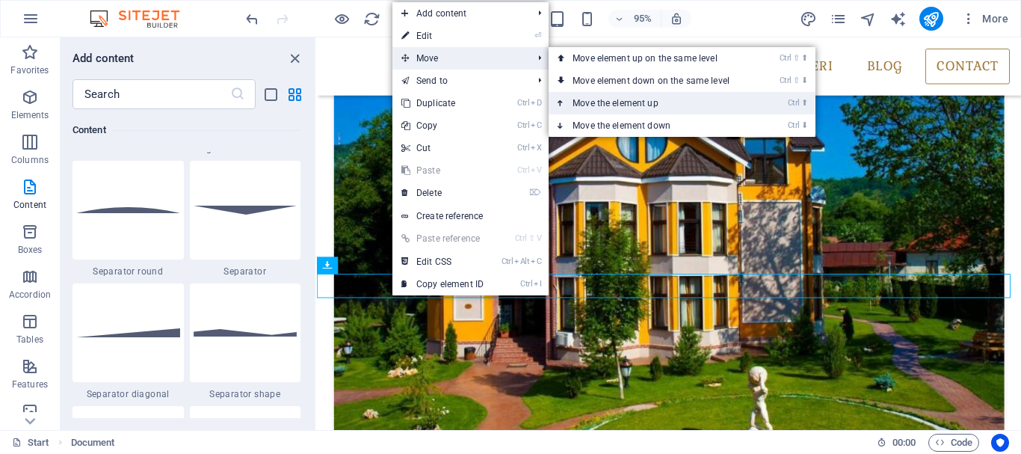
click at [689, 97] on link "Ctrl ⬆ Move the element up" at bounding box center [654, 103] width 211 height 22
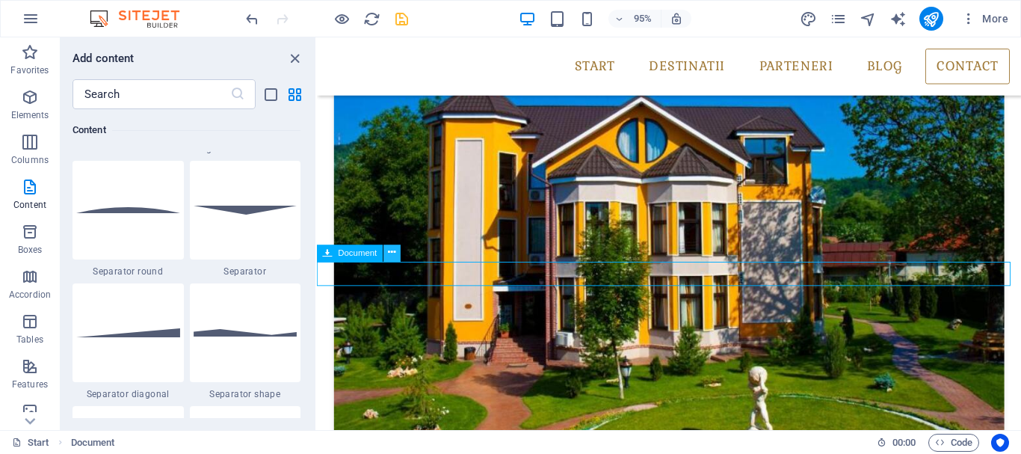
click at [393, 256] on icon at bounding box center [391, 253] width 7 height 15
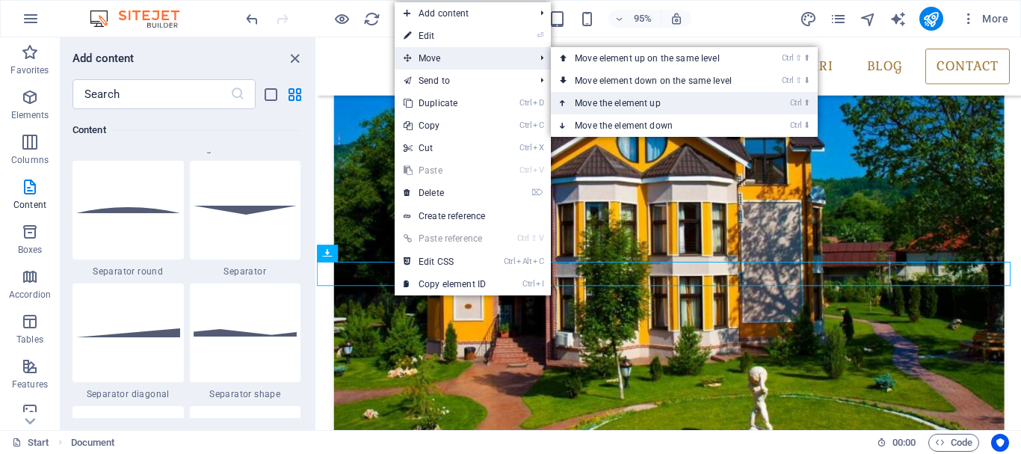
click at [687, 101] on link "Ctrl ⬆ Move the element up" at bounding box center [656, 103] width 211 height 22
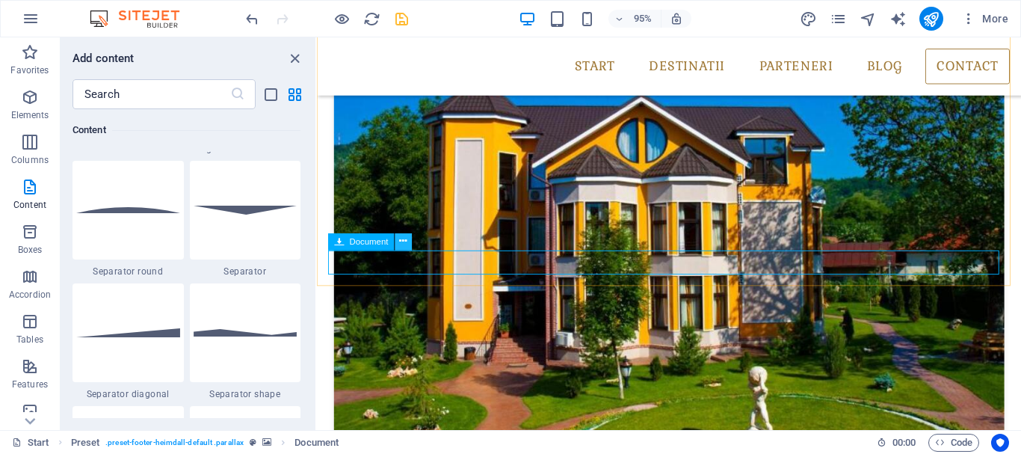
click at [404, 240] on icon at bounding box center [402, 242] width 7 height 15
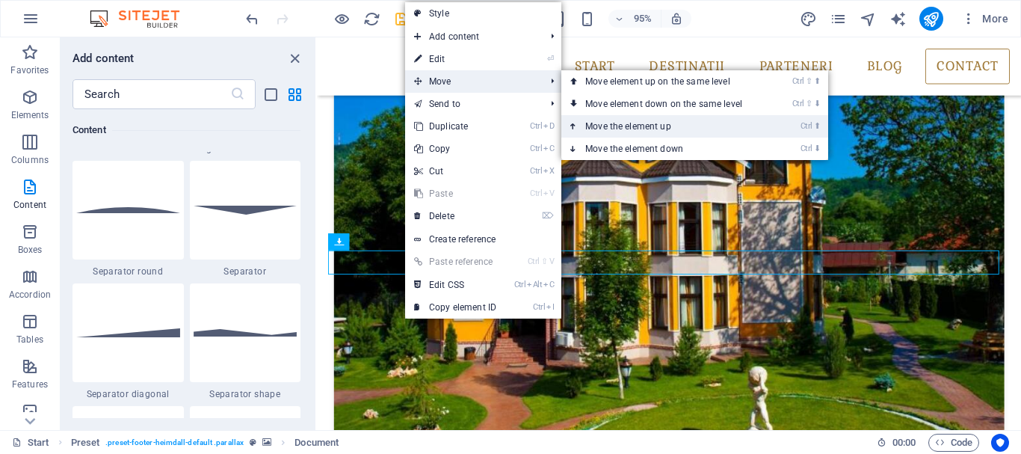
click at [689, 128] on link "Ctrl ⬆ Move the element up" at bounding box center [666, 126] width 211 height 22
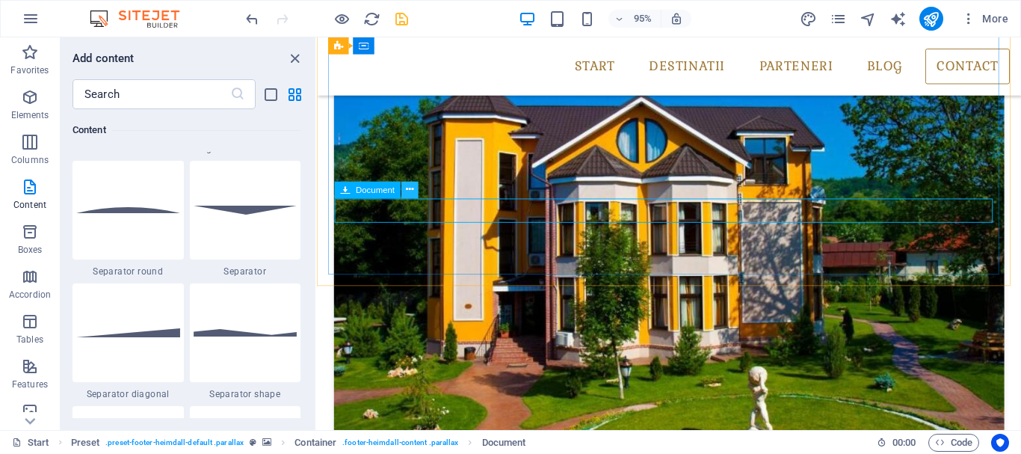
click at [410, 195] on icon at bounding box center [409, 189] width 7 height 15
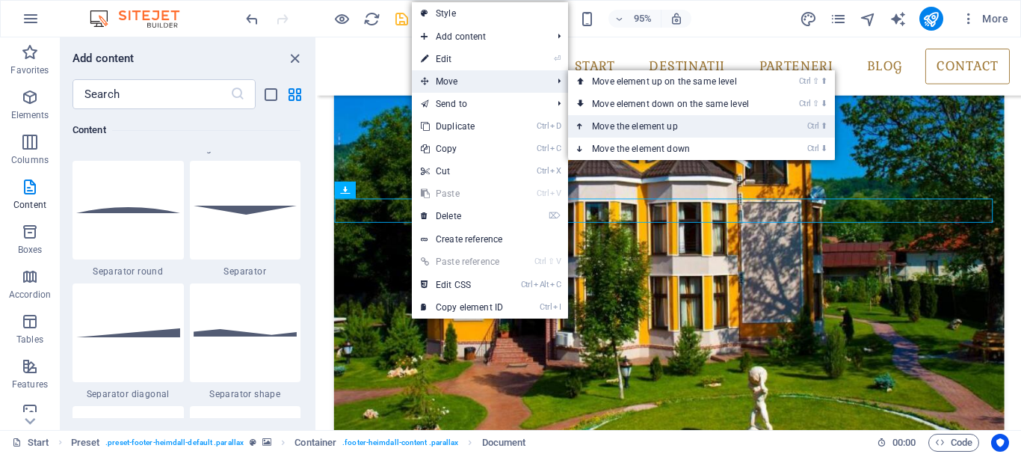
click at [685, 128] on link "Ctrl ⬆ Move the element up" at bounding box center [673, 126] width 211 height 22
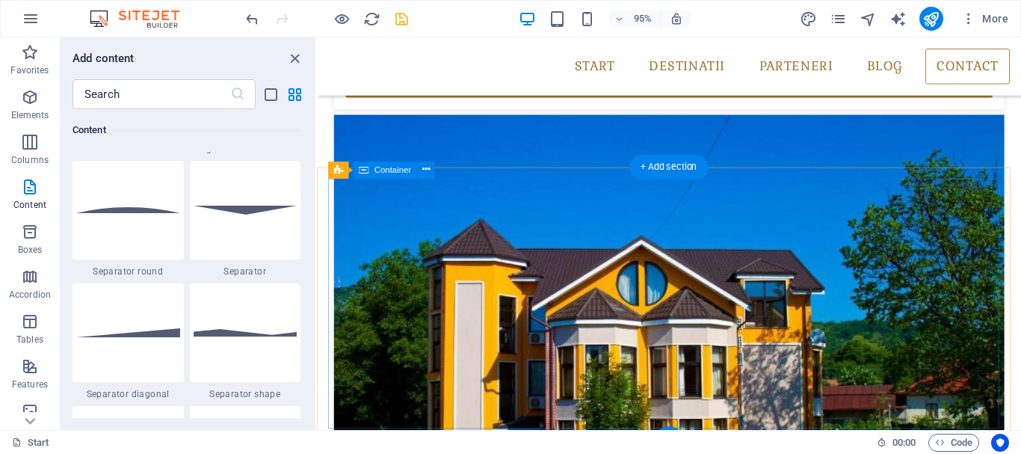
scroll to position [3141, 0]
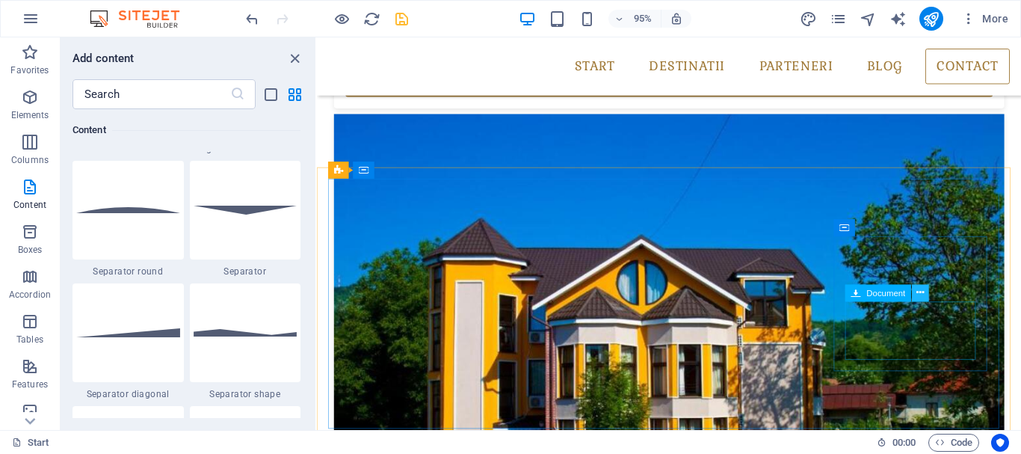
click at [921, 292] on icon at bounding box center [920, 293] width 7 height 15
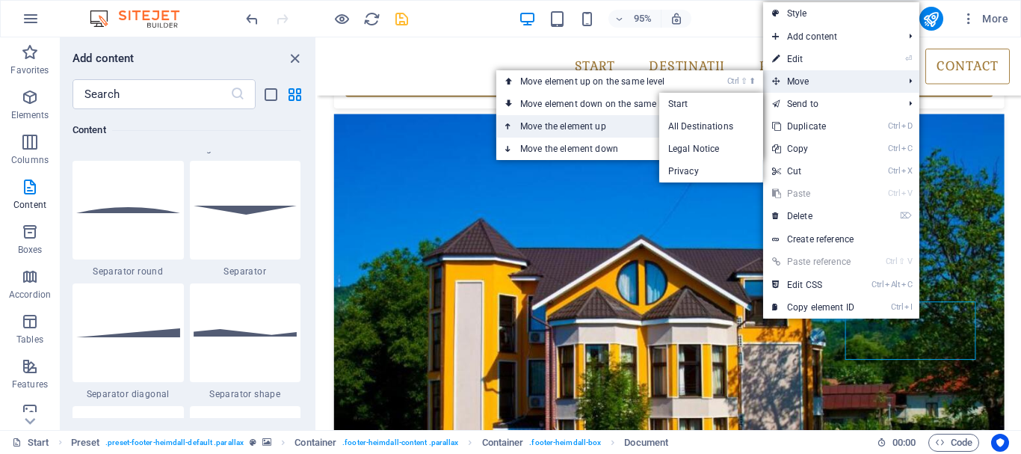
click at [637, 123] on link "Ctrl ⬆ Move the element up" at bounding box center [601, 126] width 211 height 22
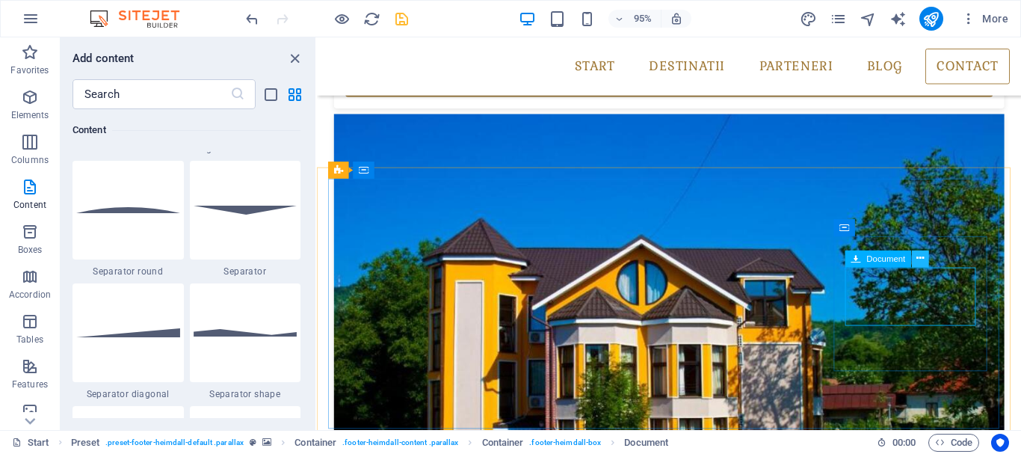
click at [919, 262] on icon at bounding box center [920, 258] width 7 height 15
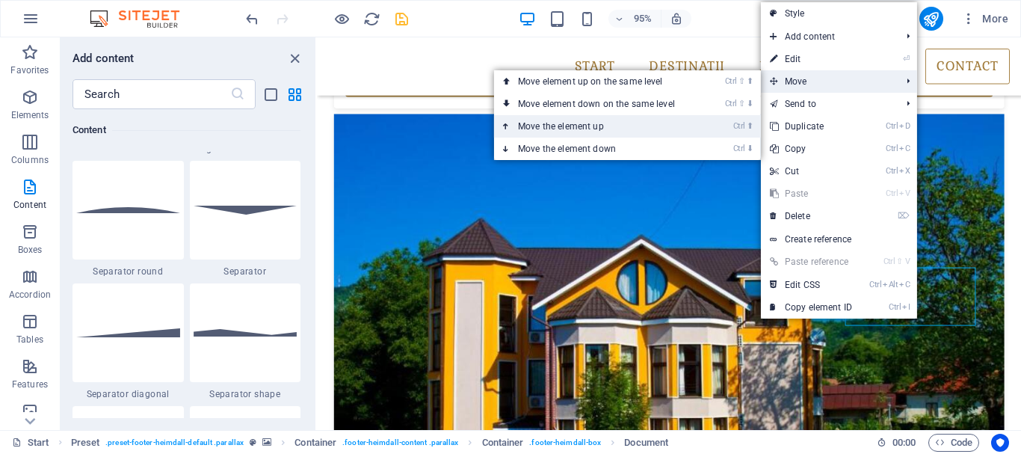
click at [612, 127] on link "Ctrl ⬆ Move the element up" at bounding box center [599, 126] width 211 height 22
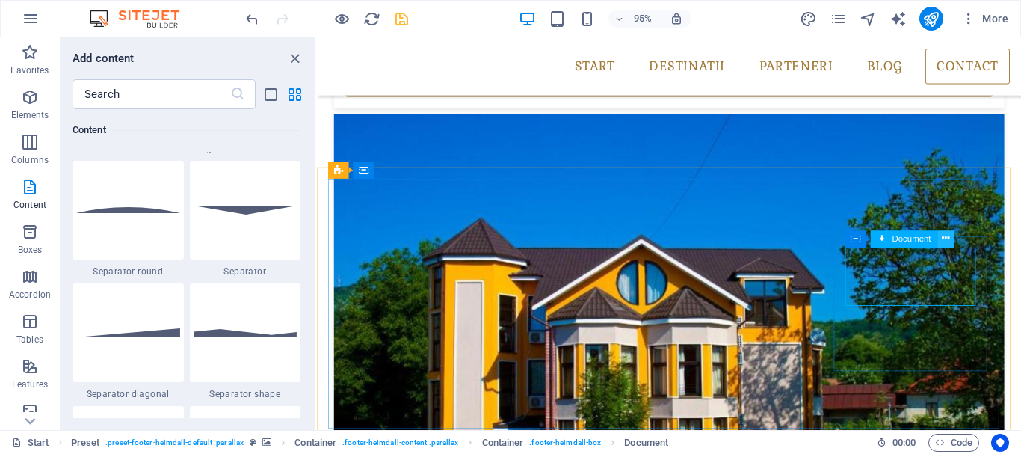
click at [944, 242] on icon at bounding box center [945, 239] width 7 height 15
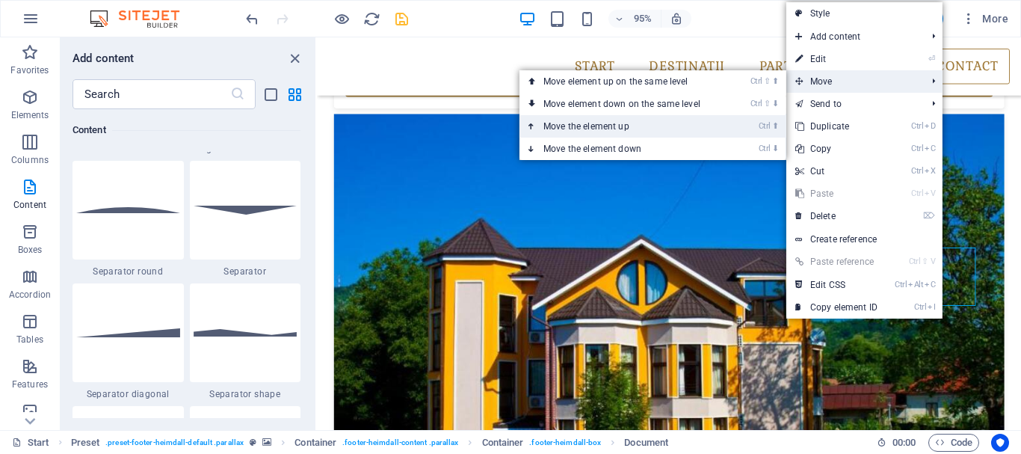
click at [636, 127] on link "Ctrl ⬆ Move the element up" at bounding box center [625, 126] width 211 height 22
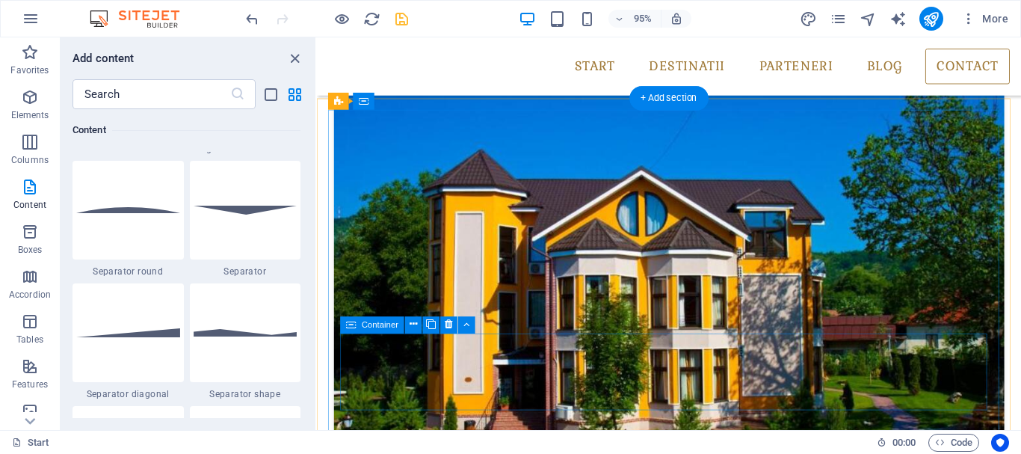
scroll to position [3216, 0]
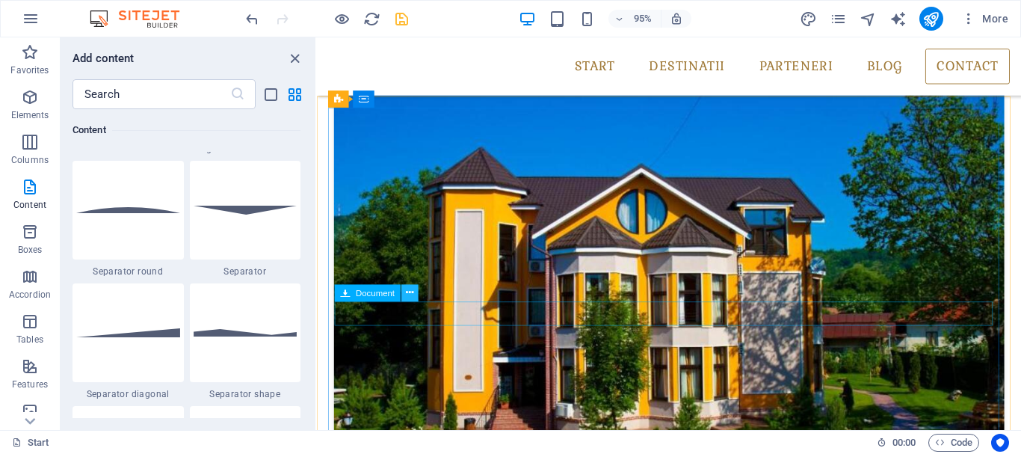
click at [412, 292] on icon at bounding box center [409, 293] width 7 height 15
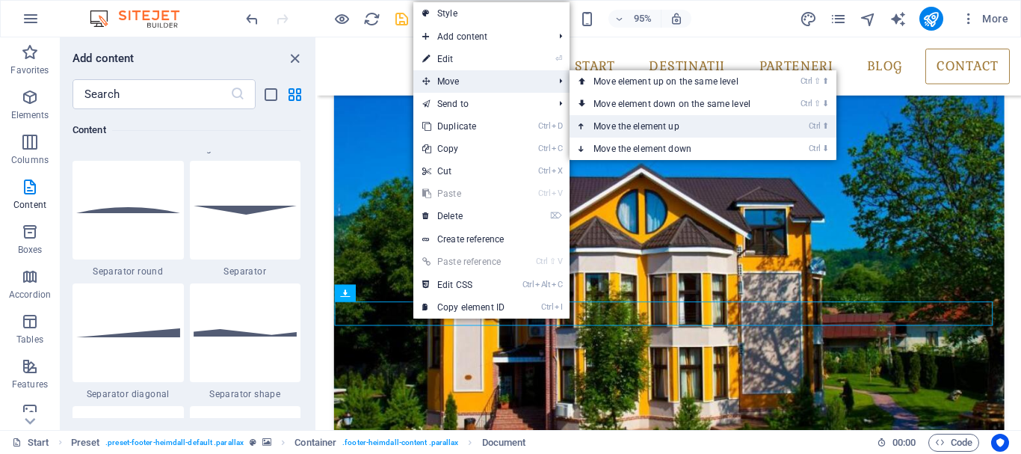
click at [665, 127] on link "Ctrl ⬆ Move the element up" at bounding box center [675, 126] width 211 height 22
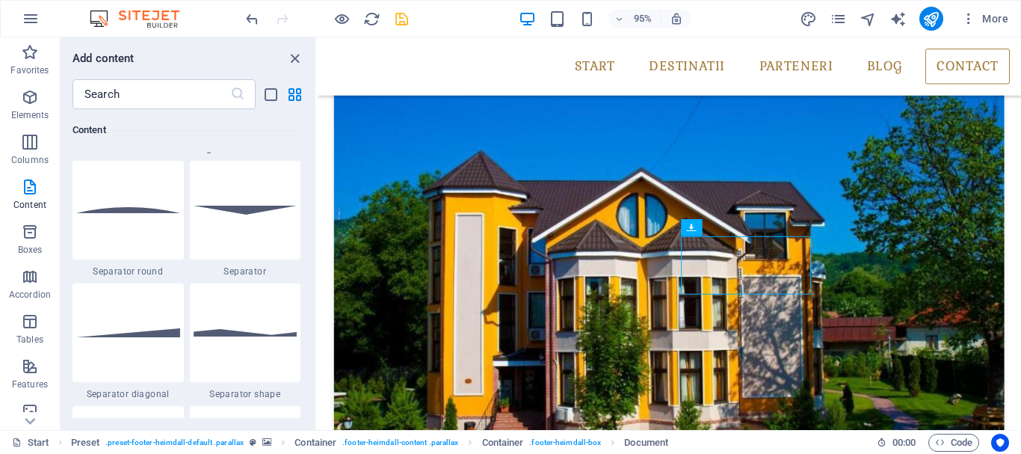
scroll to position [3210, 0]
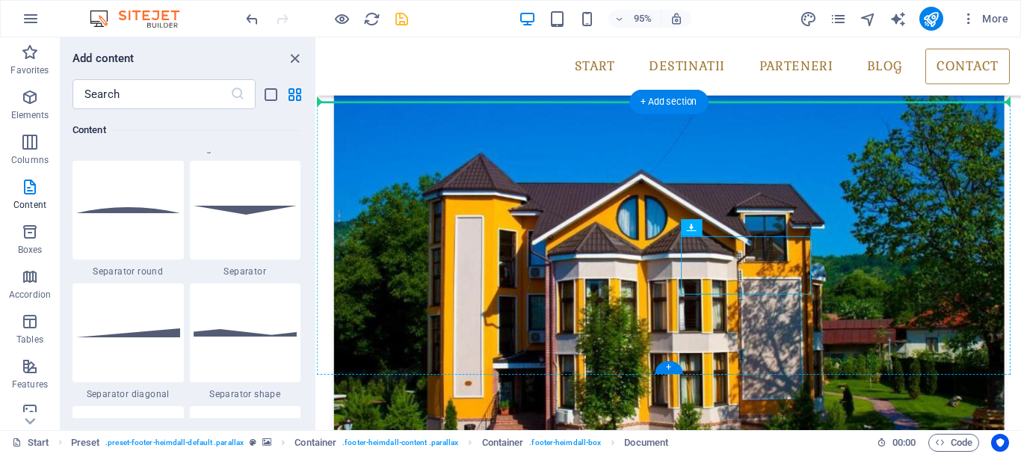
drag, startPoint x: 777, startPoint y: 258, endPoint x: 554, endPoint y: 117, distance: 264.0
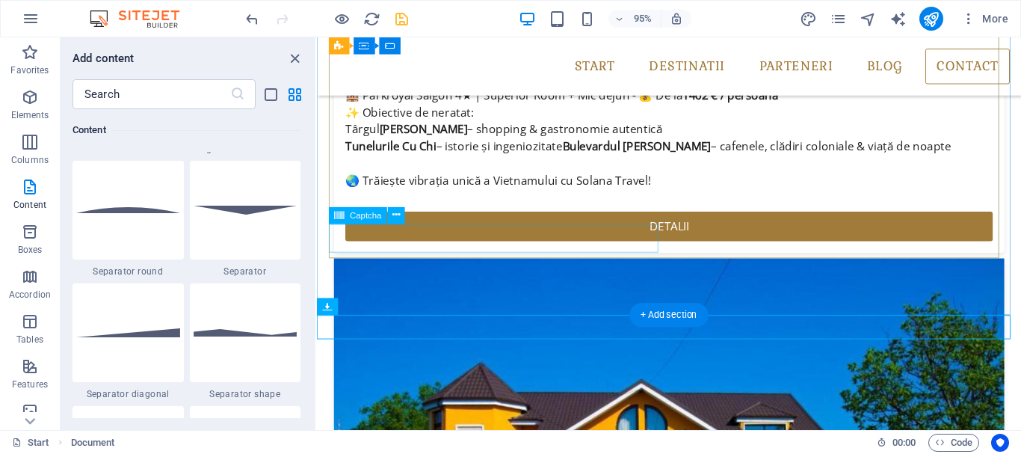
scroll to position [2986, 0]
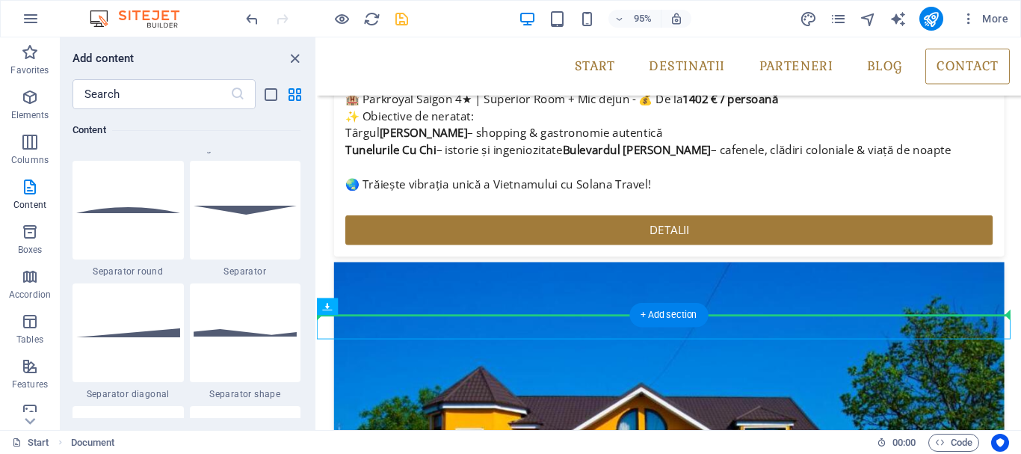
drag, startPoint x: 547, startPoint y: 341, endPoint x: 558, endPoint y: 301, distance: 41.0
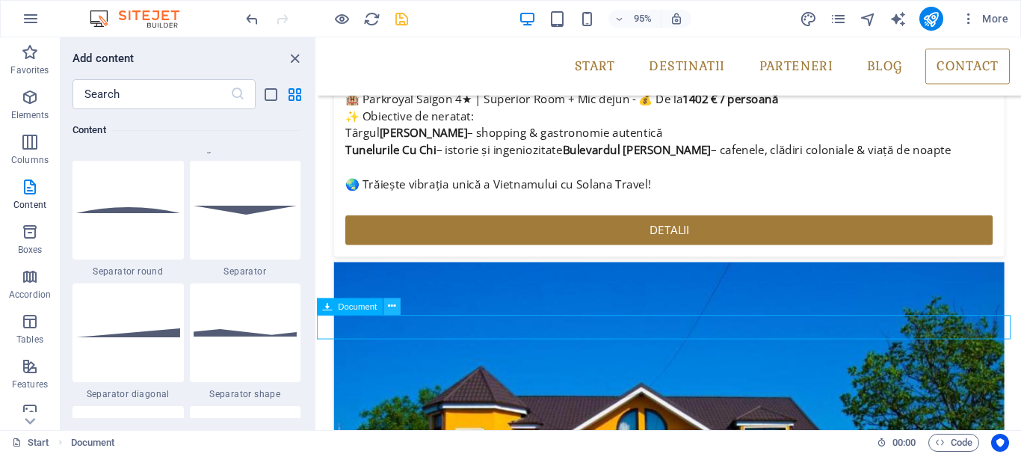
click at [390, 308] on icon at bounding box center [391, 306] width 7 height 15
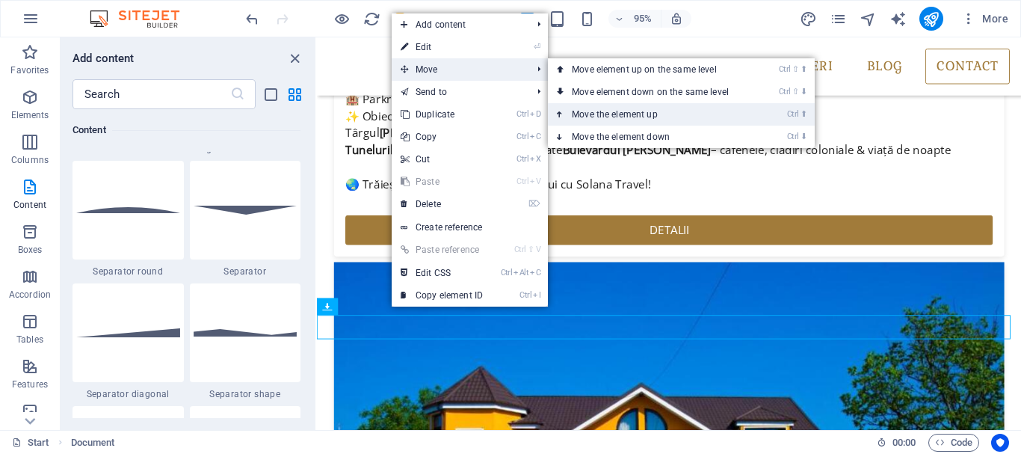
click at [645, 114] on link "Ctrl ⬆ Move the element up" at bounding box center [653, 114] width 211 height 22
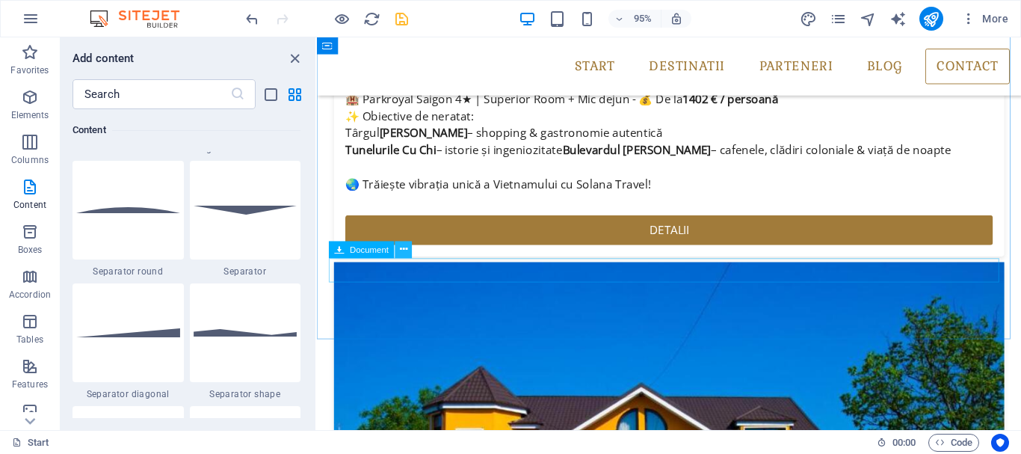
click at [403, 253] on icon at bounding box center [403, 249] width 7 height 15
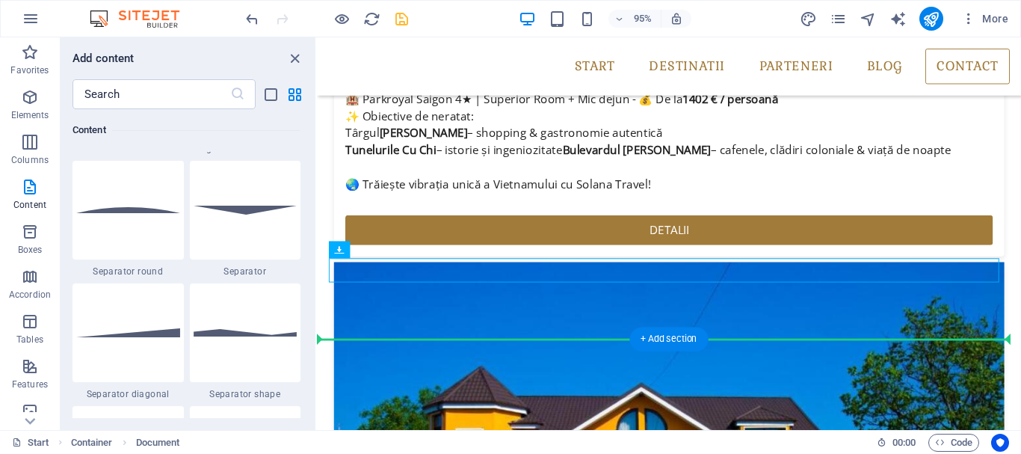
drag, startPoint x: 629, startPoint y: 279, endPoint x: 627, endPoint y: 312, distance: 32.9
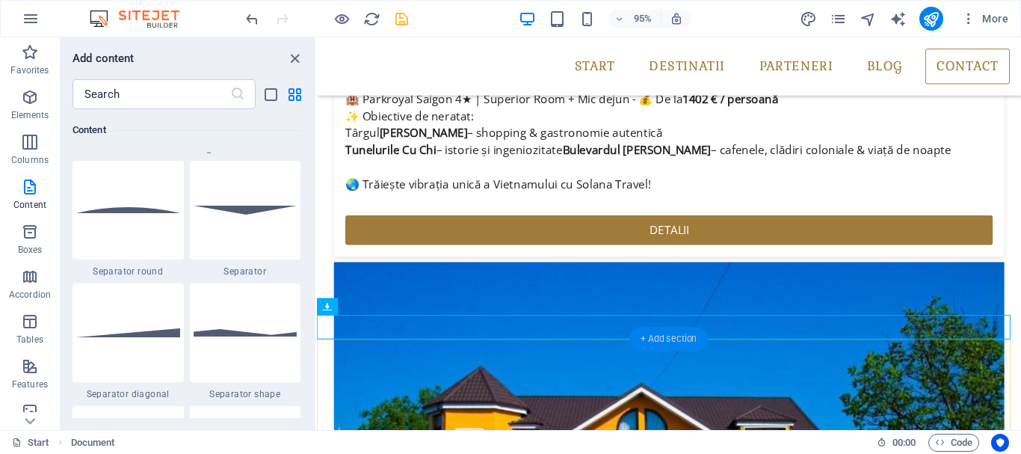
click at [663, 334] on div "+ Add section" at bounding box center [668, 339] width 78 height 24
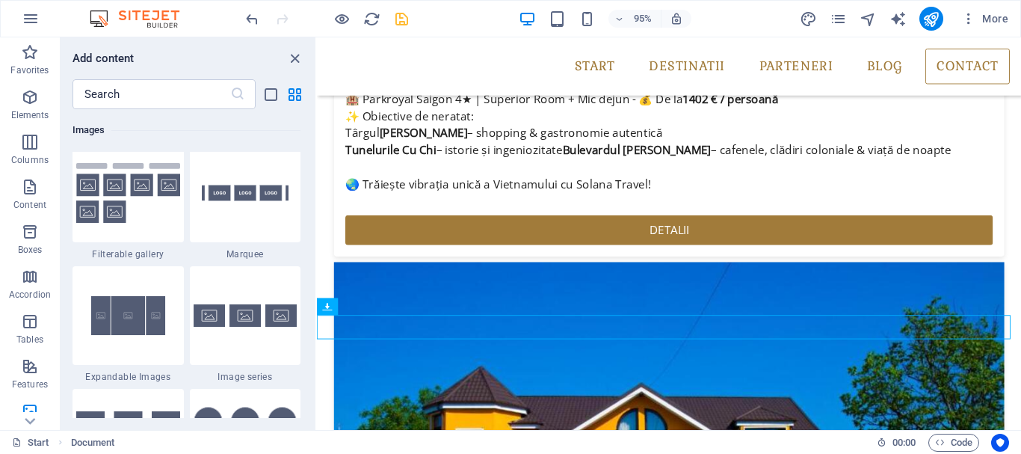
scroll to position [7998, 0]
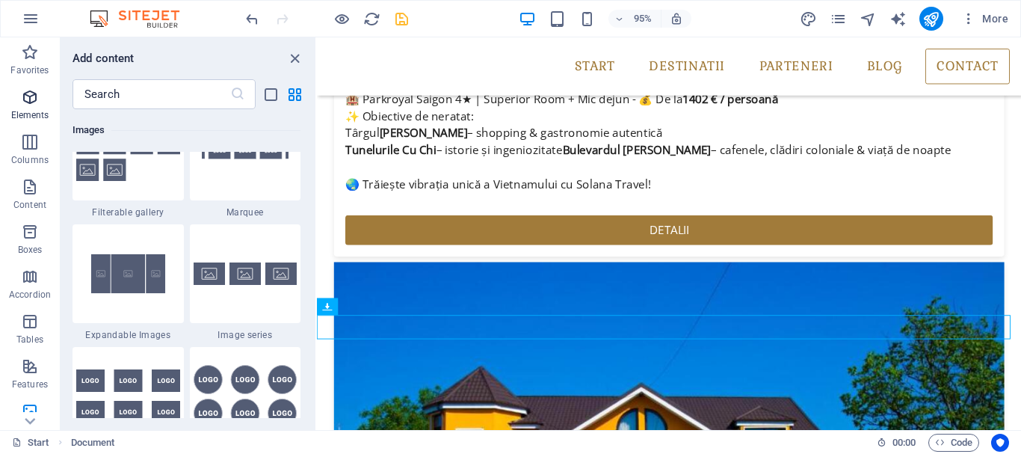
click at [31, 110] on p "Elements" at bounding box center [30, 115] width 38 height 12
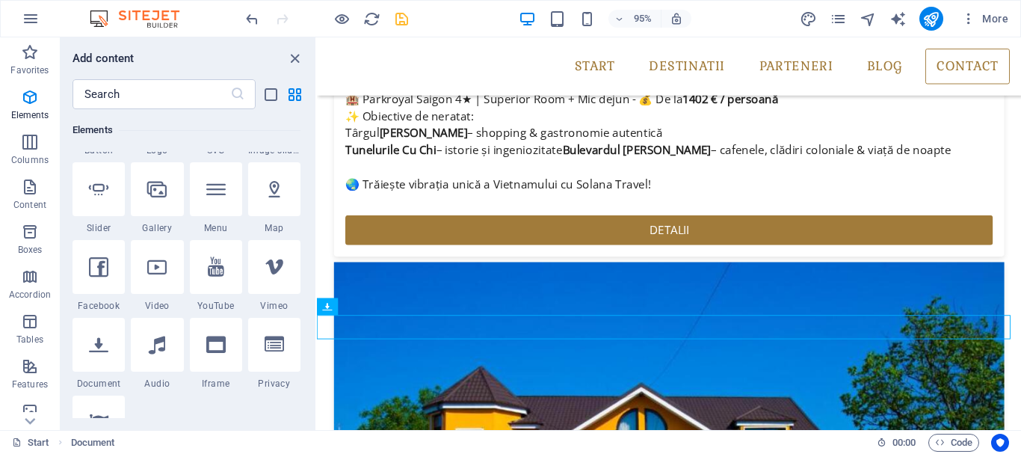
scroll to position [458, 0]
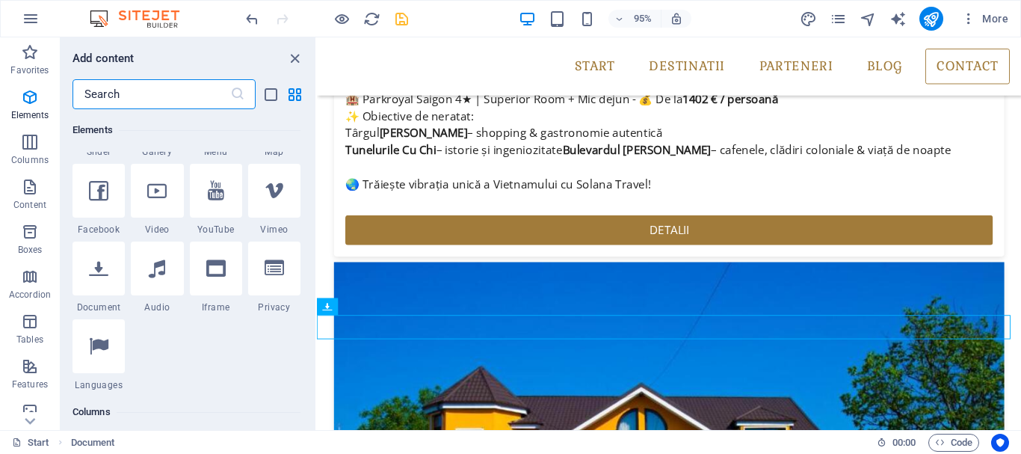
click at [130, 98] on input "text" at bounding box center [152, 94] width 158 height 30
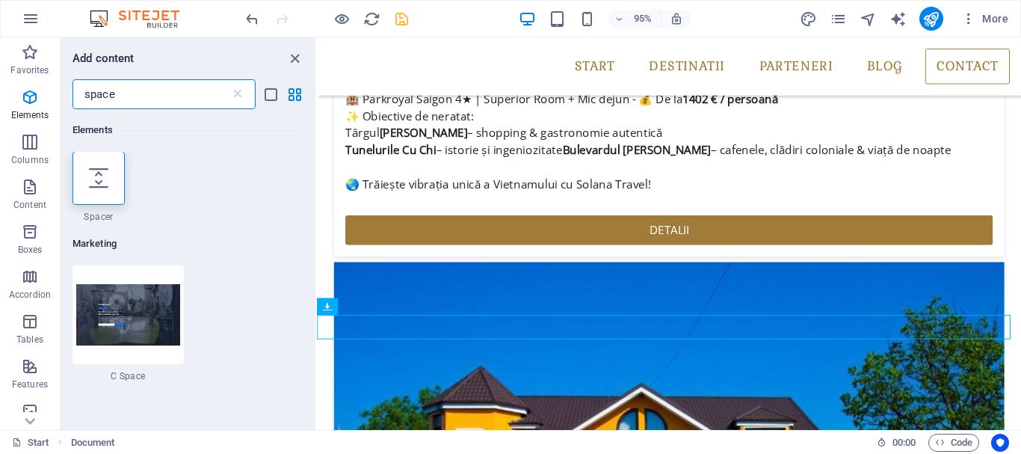
scroll to position [0, 0]
type input "space"
click at [113, 171] on div at bounding box center [99, 179] width 52 height 54
select select "px"
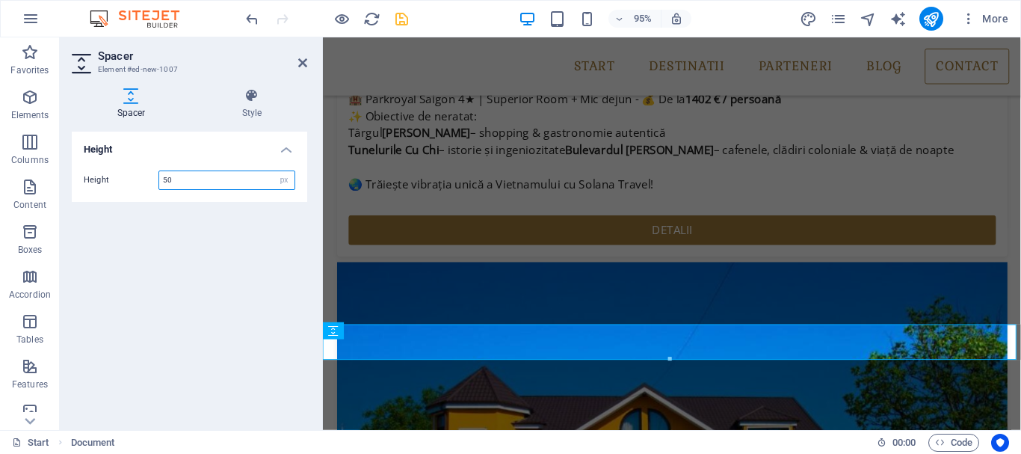
scroll to position [3001, 0]
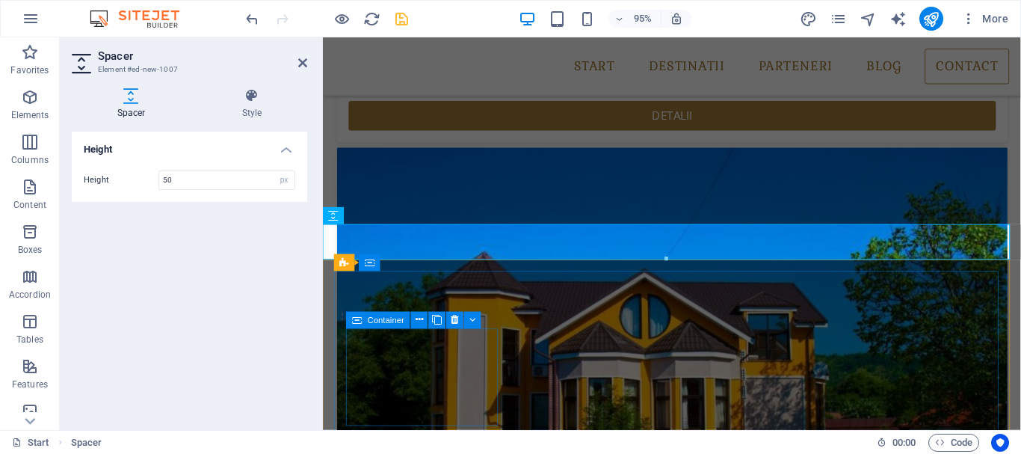
scroll to position [3151, 0]
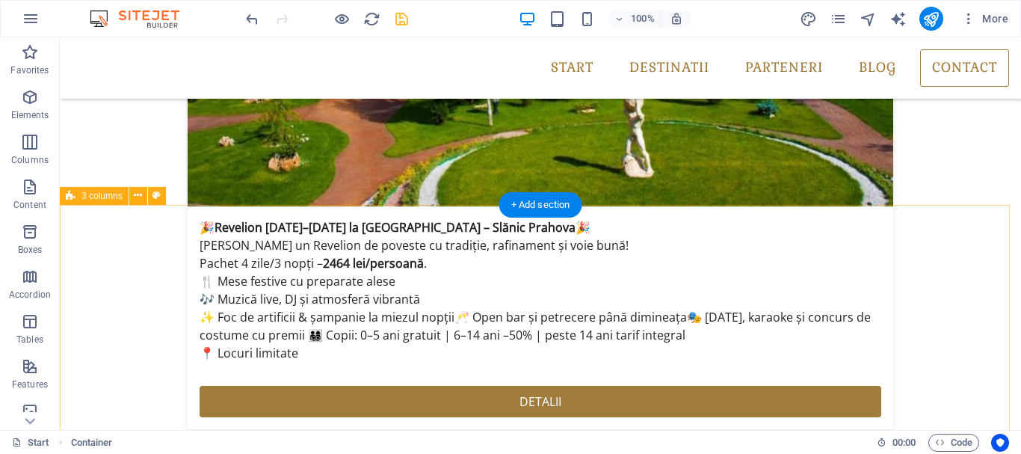
scroll to position [3542, 0]
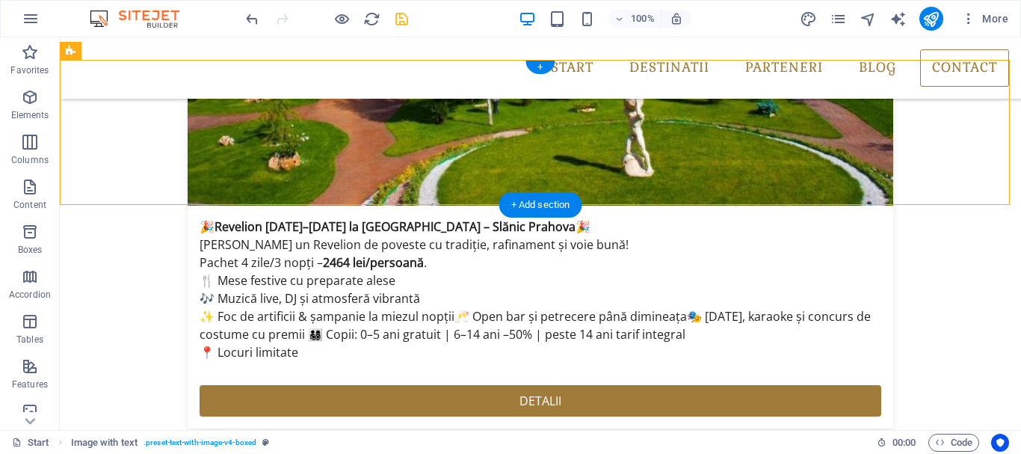
drag, startPoint x: 357, startPoint y: 132, endPoint x: 188, endPoint y: 142, distance: 168.5
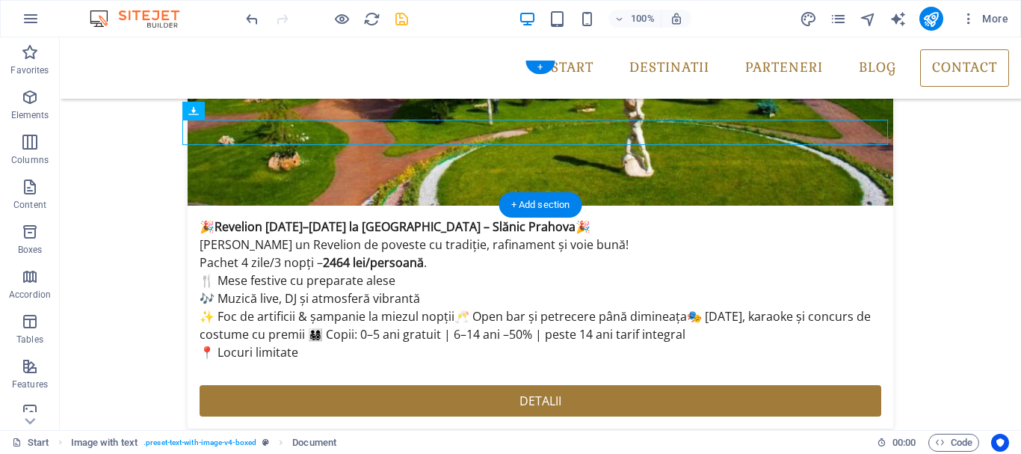
drag, startPoint x: 271, startPoint y: 130, endPoint x: 155, endPoint y: 143, distance: 117.3
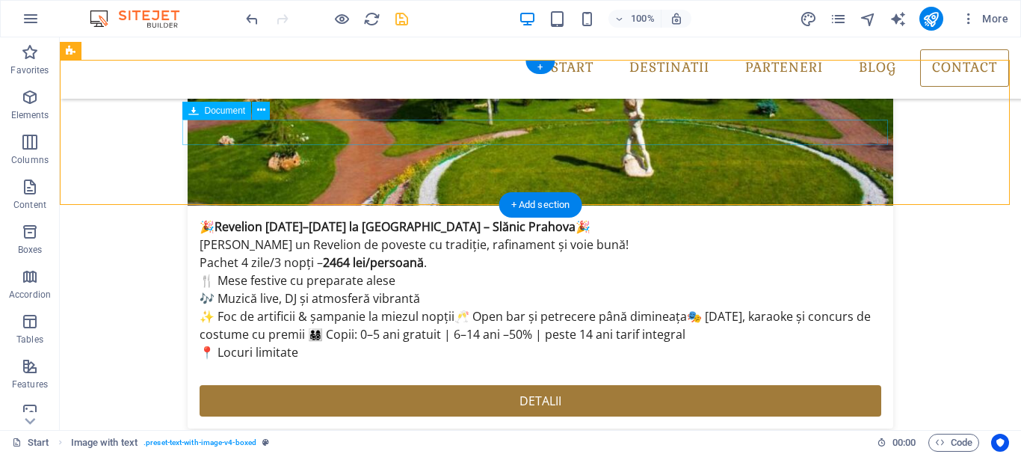
click at [263, 111] on icon at bounding box center [261, 110] width 8 height 16
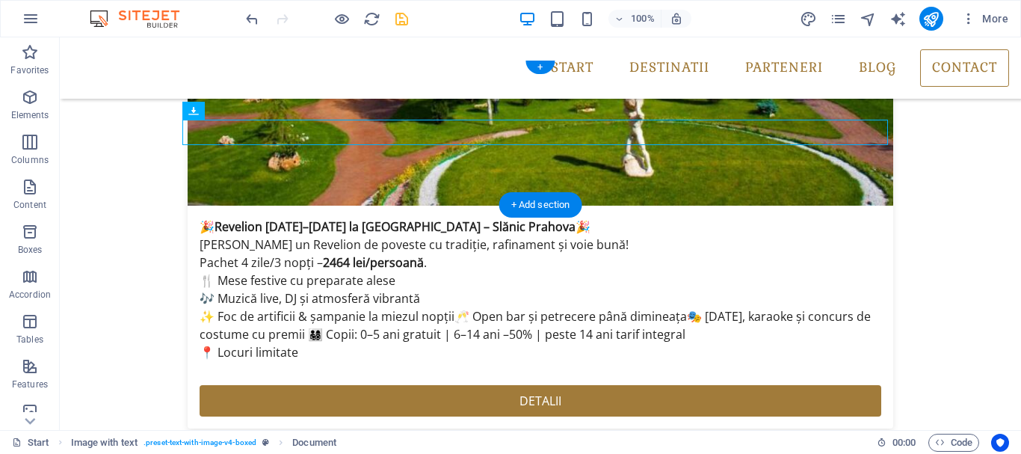
drag, startPoint x: 227, startPoint y: 135, endPoint x: 174, endPoint y: 133, distance: 53.1
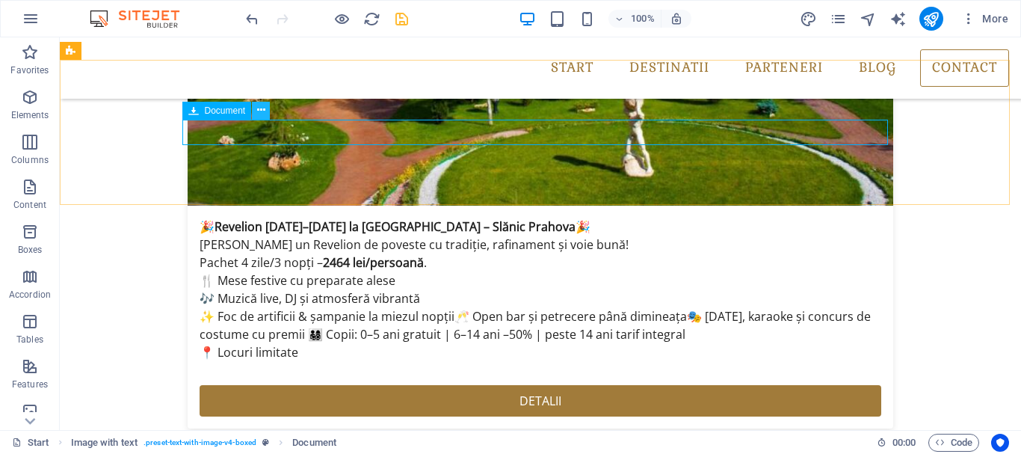
click at [265, 114] on button at bounding box center [261, 111] width 18 height 18
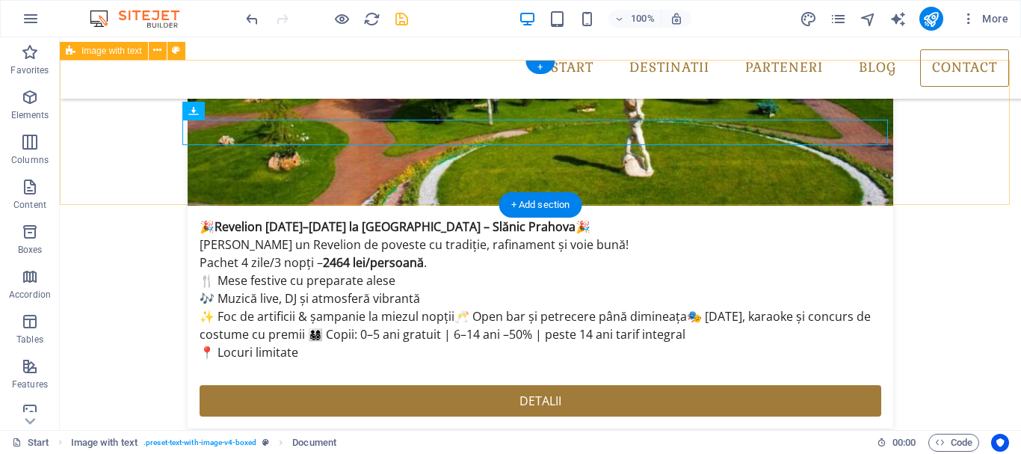
drag, startPoint x: 727, startPoint y: 160, endPoint x: 636, endPoint y: 167, distance: 90.7
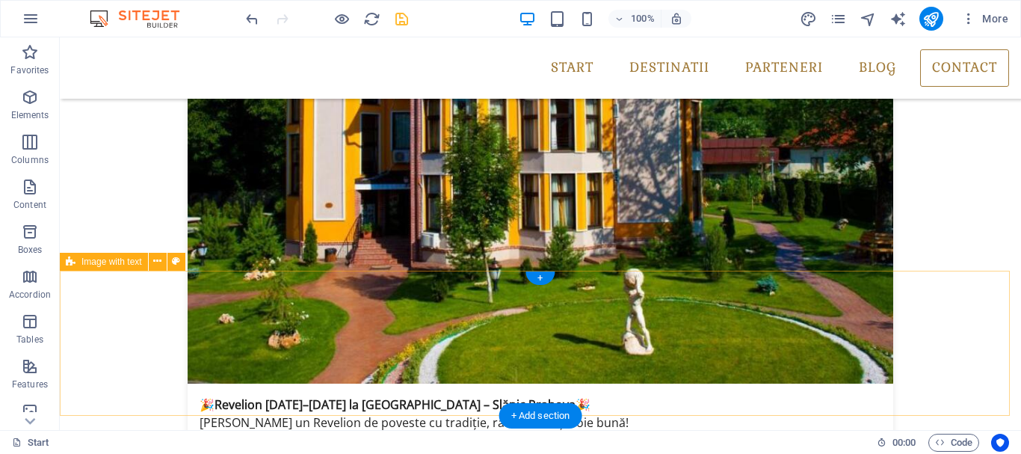
scroll to position [3215, 0]
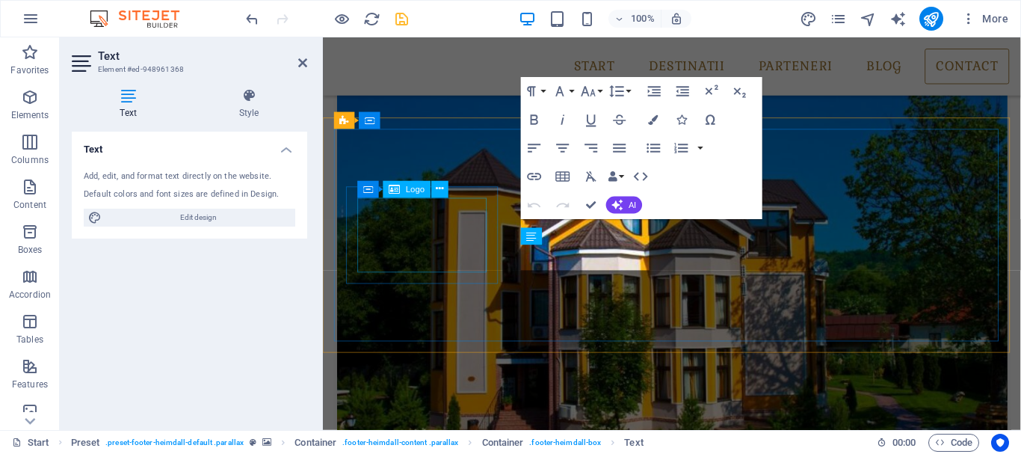
scroll to position [3272, 0]
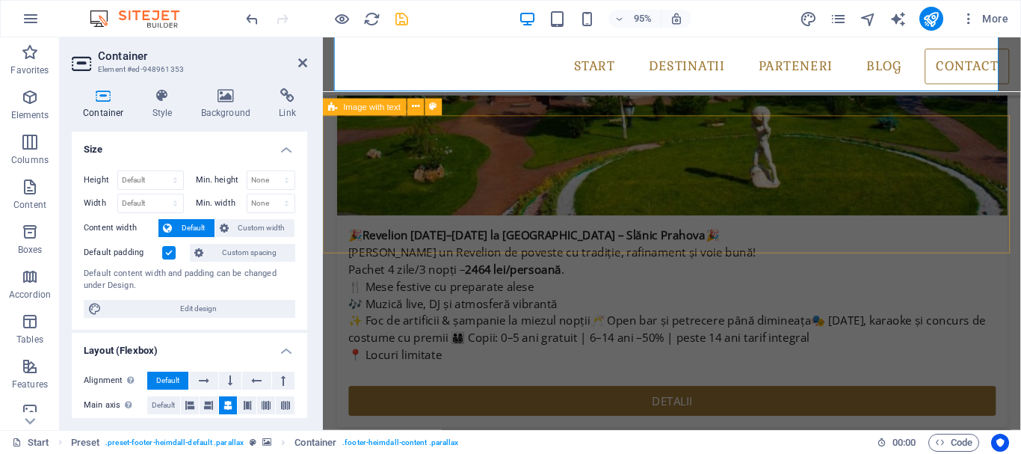
scroll to position [3490, 0]
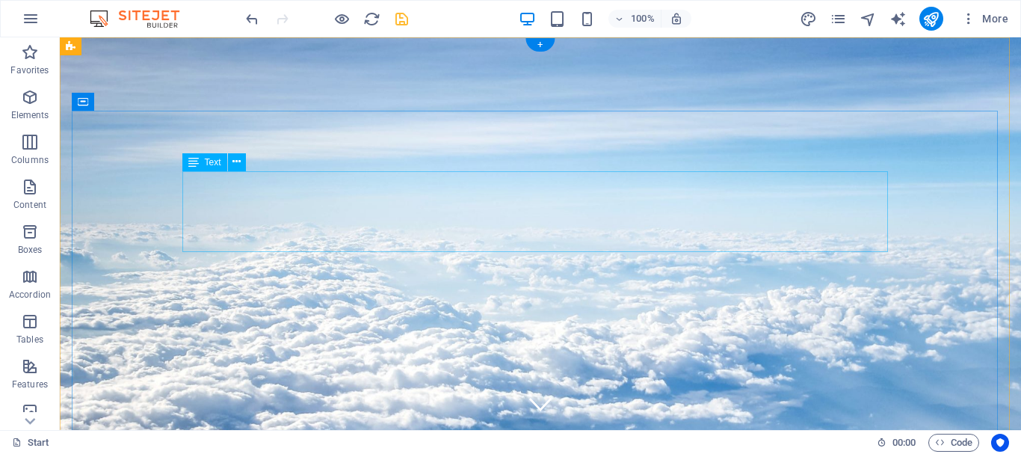
scroll to position [0, 0]
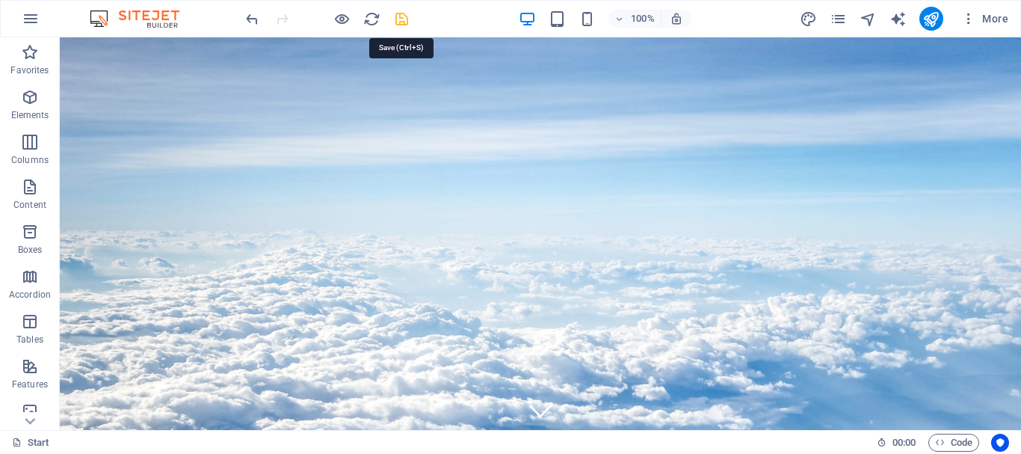
click at [401, 25] on icon "save" at bounding box center [401, 18] width 17 height 17
checkbox input "false"
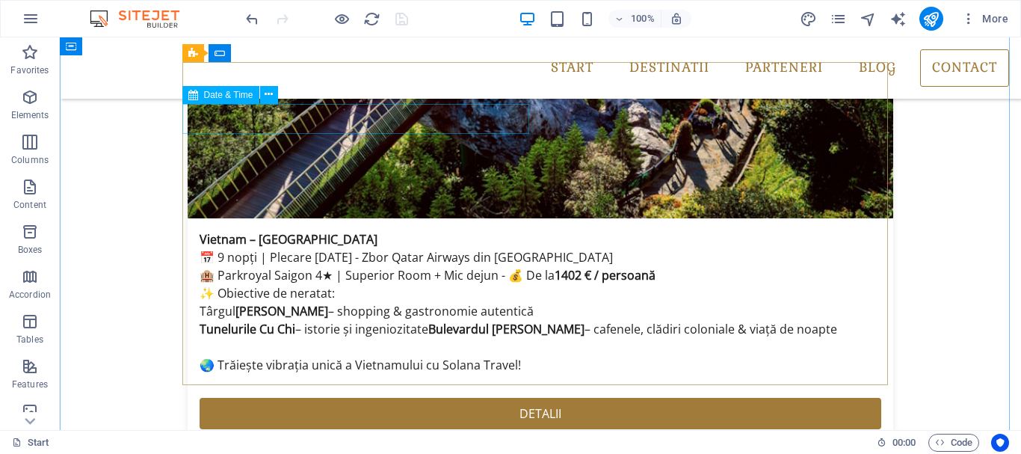
scroll to position [2766, 0]
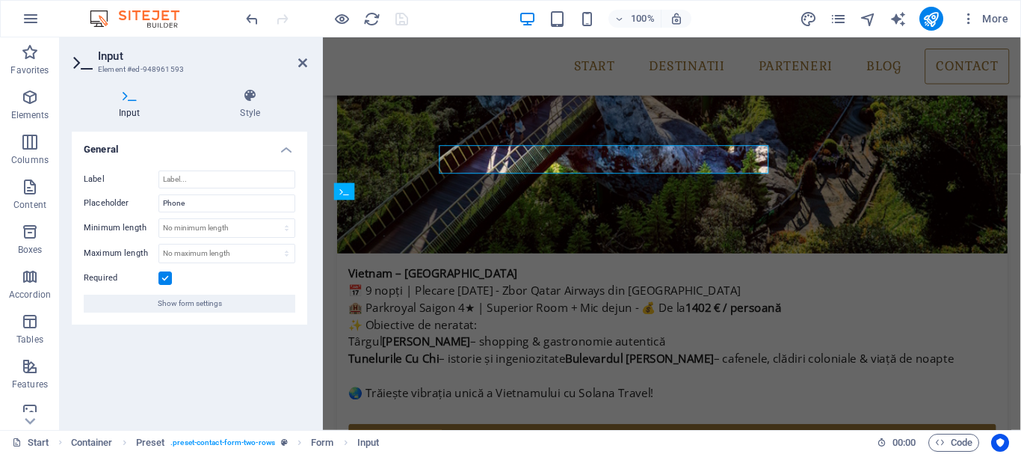
scroll to position [2824, 0]
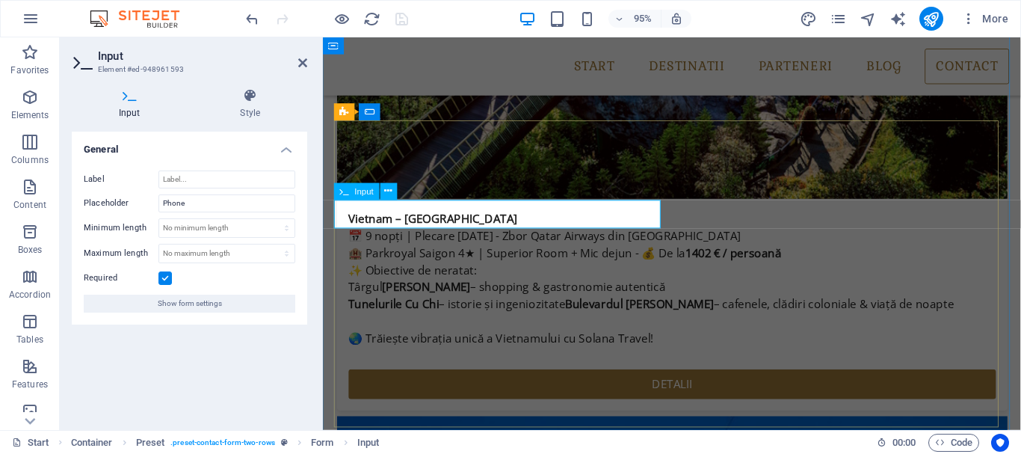
drag, startPoint x: 348, startPoint y: 220, endPoint x: 357, endPoint y: 225, distance: 9.7
type input "Telefon"
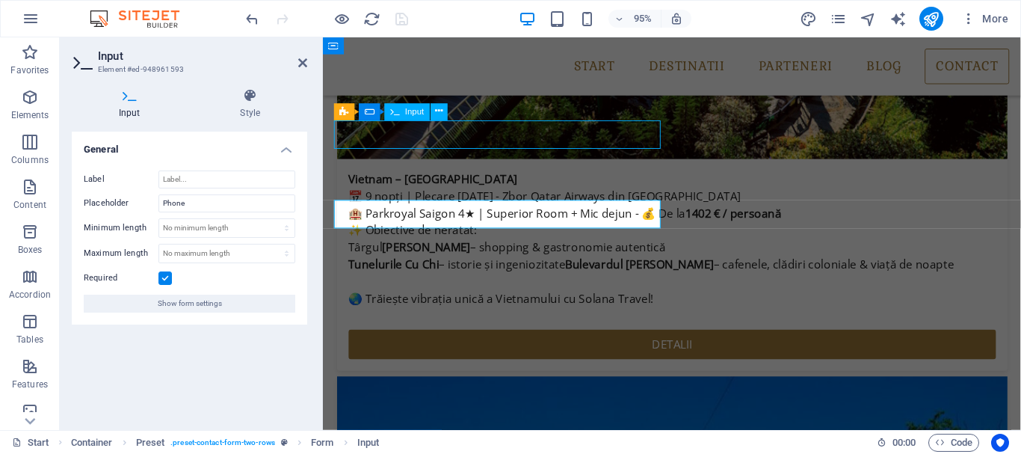
scroll to position [2766, 0]
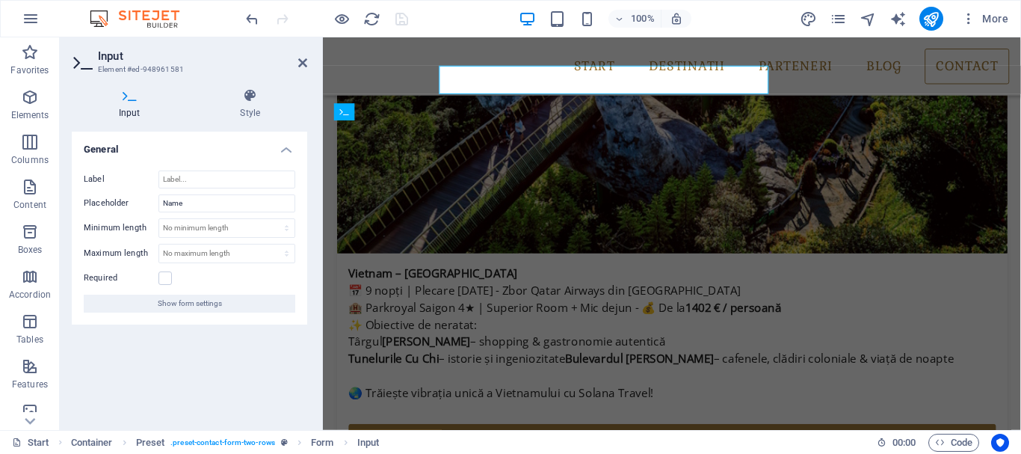
scroll to position [2824, 0]
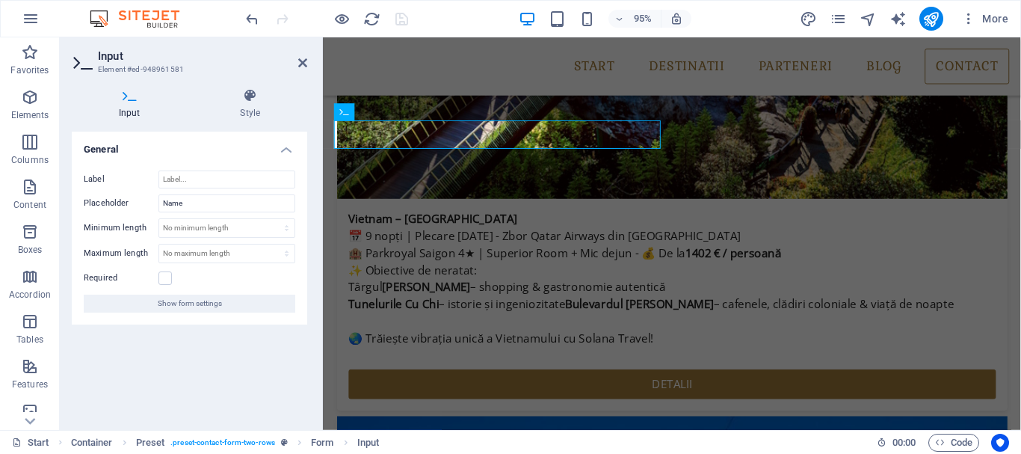
drag, startPoint x: 384, startPoint y: 139, endPoint x: 312, endPoint y: 136, distance: 71.8
type input "Nume"
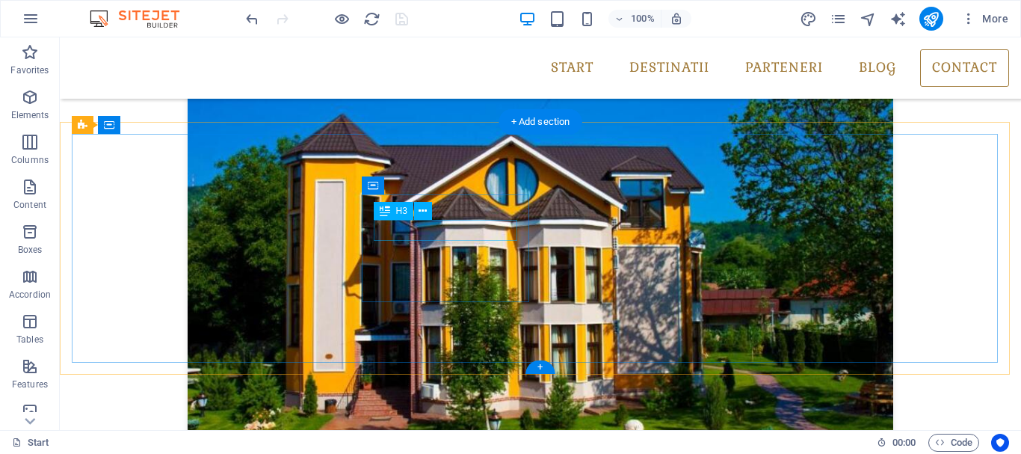
scroll to position [3215, 0]
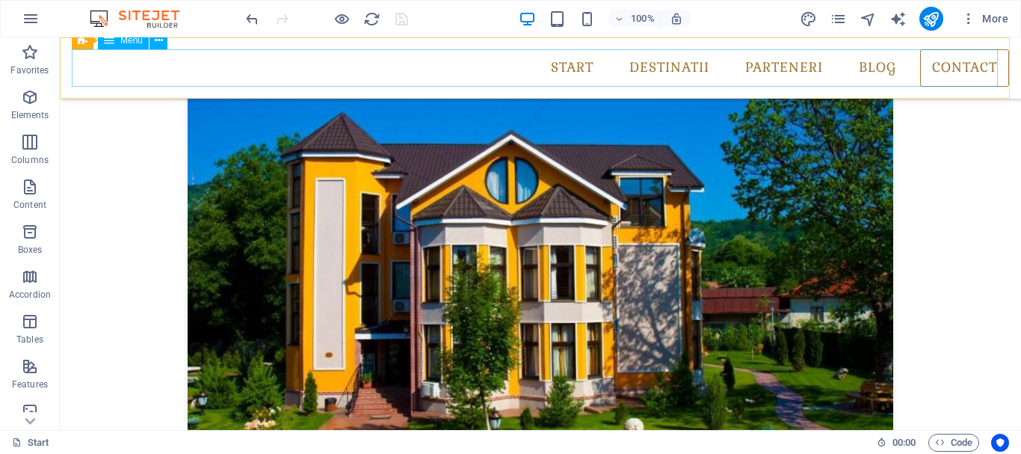
click at [877, 67] on nav "Start Destinatii Monthly Specials All Destinations Parteneri Blog Contact" at bounding box center [540, 67] width 937 height 37
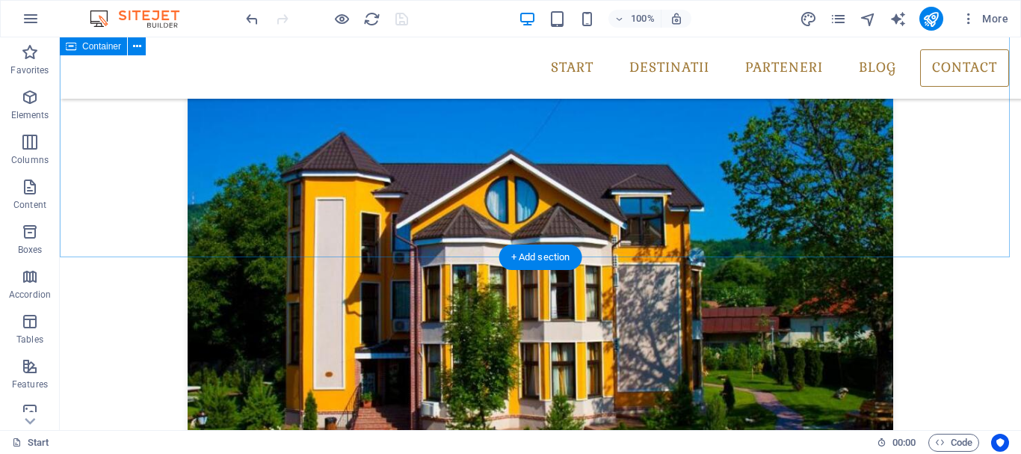
scroll to position [2990, 0]
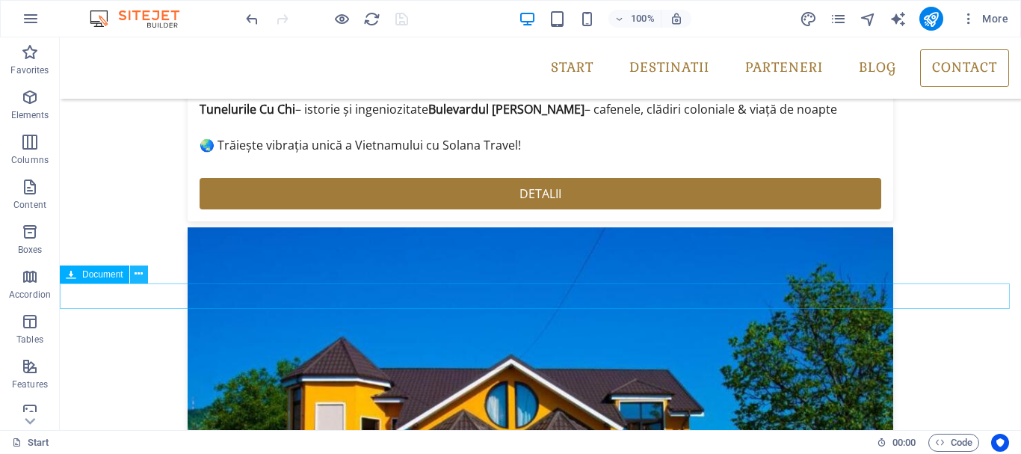
click at [138, 276] on icon at bounding box center [139, 274] width 8 height 16
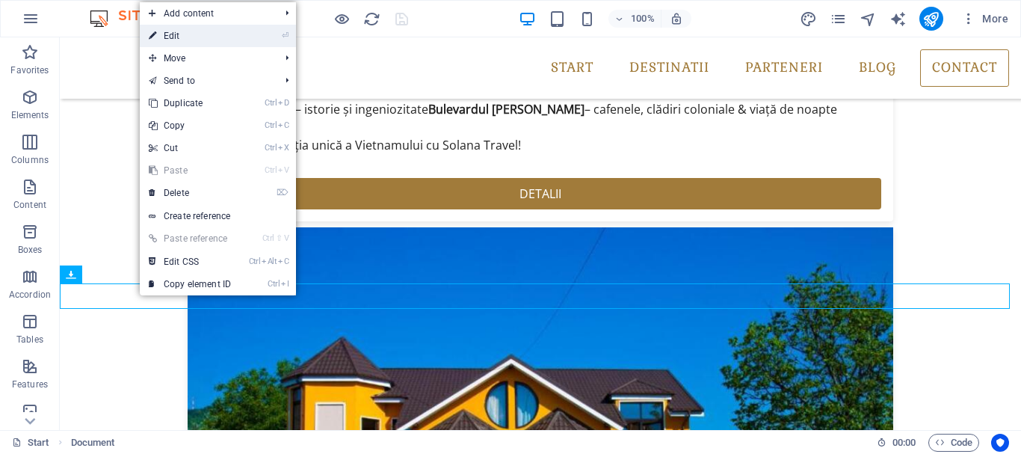
click at [189, 36] on link "⏎ Edit" at bounding box center [190, 36] width 100 height 22
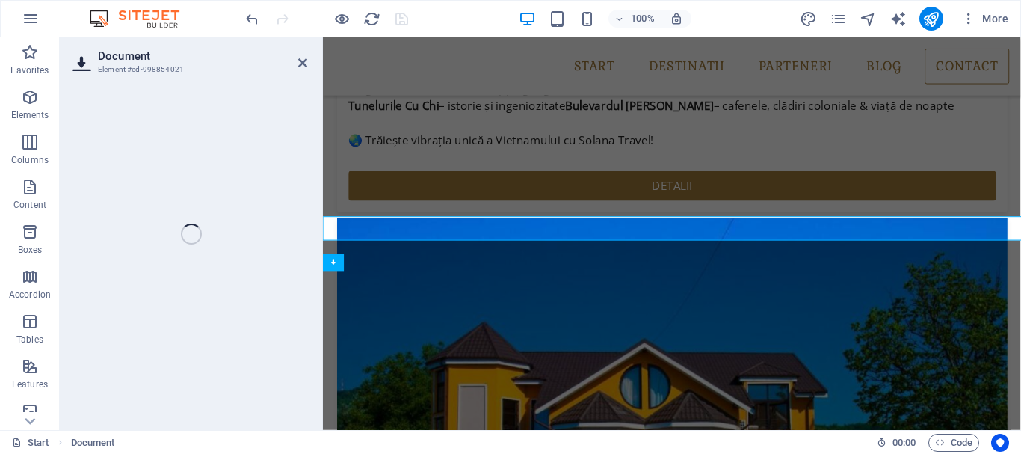
scroll to position [3048, 0]
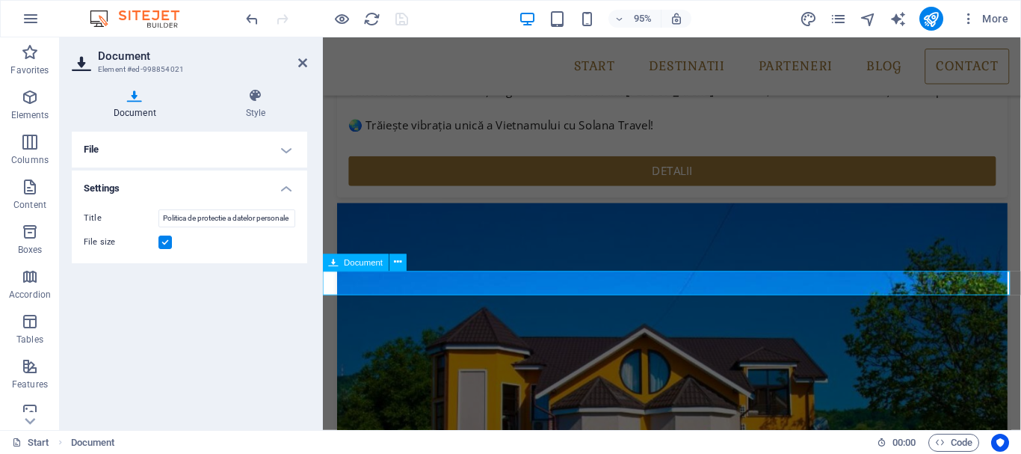
click at [262, 105] on h4 "Style" at bounding box center [255, 103] width 103 height 31
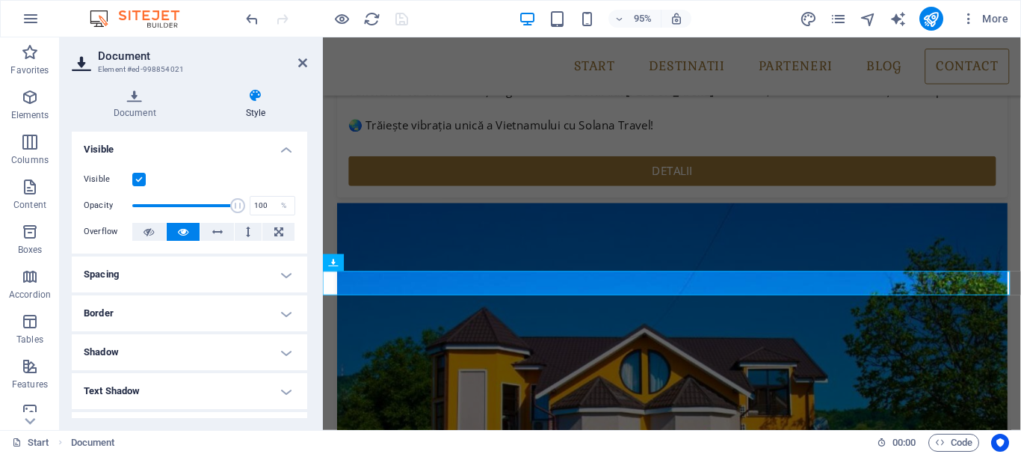
click at [119, 309] on h4 "Border" at bounding box center [189, 313] width 235 height 36
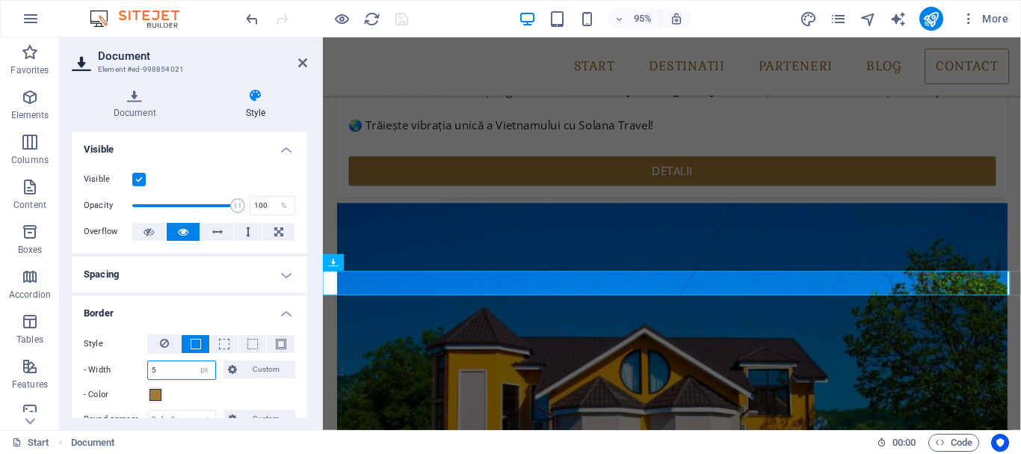
click at [153, 363] on input "5" at bounding box center [181, 370] width 67 height 18
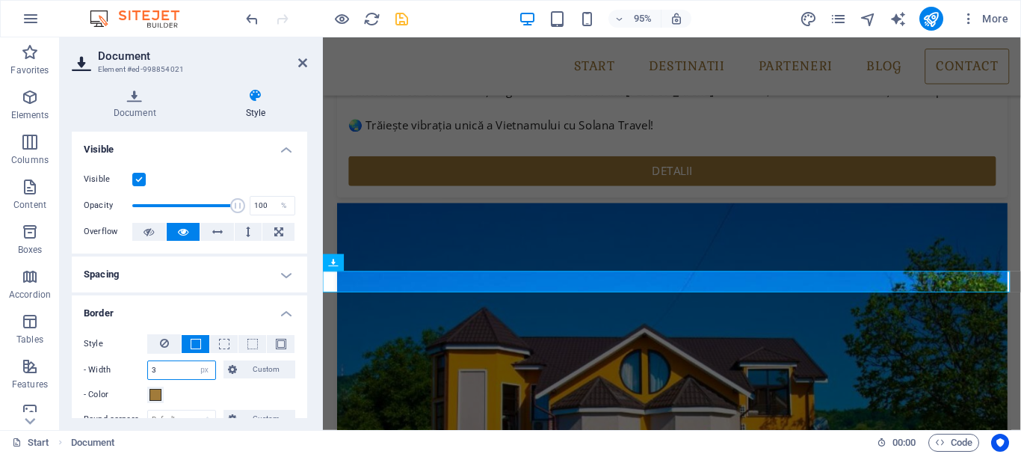
type input "3"
click at [219, 390] on div "- Color" at bounding box center [190, 395] width 212 height 18
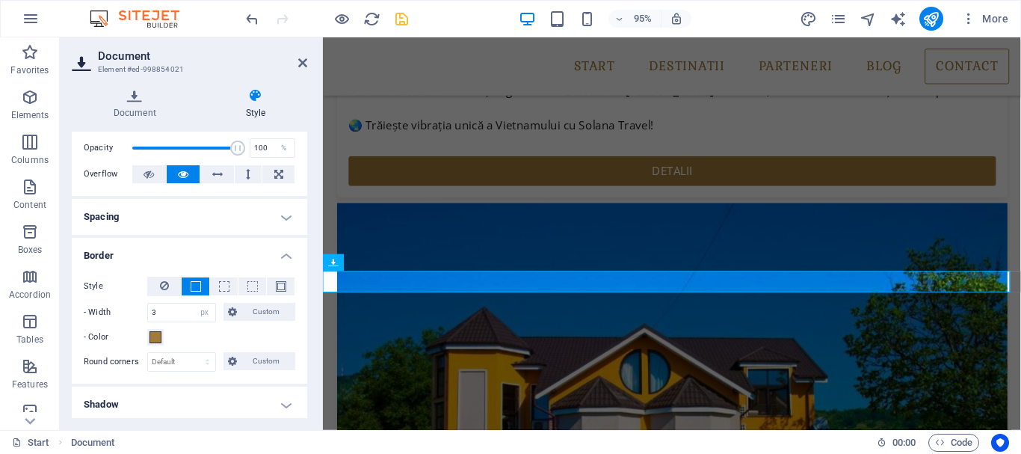
scroll to position [0, 0]
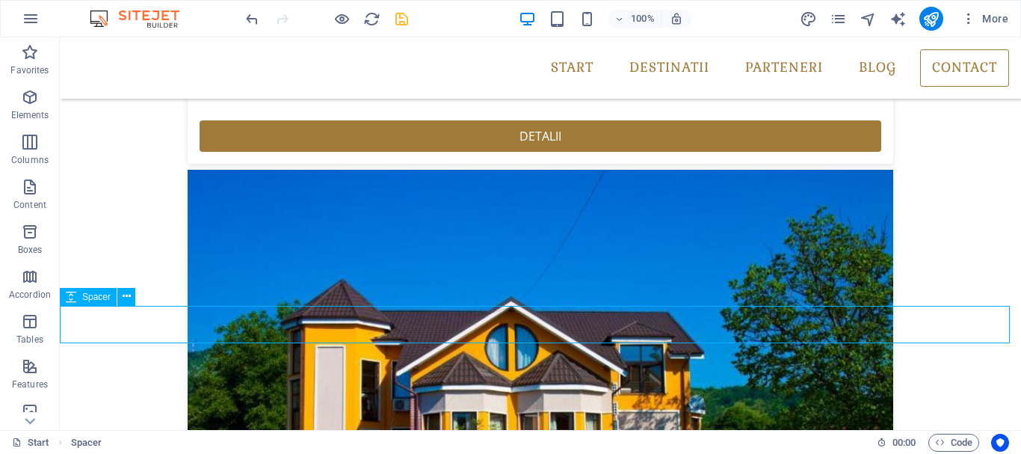
scroll to position [2990, 0]
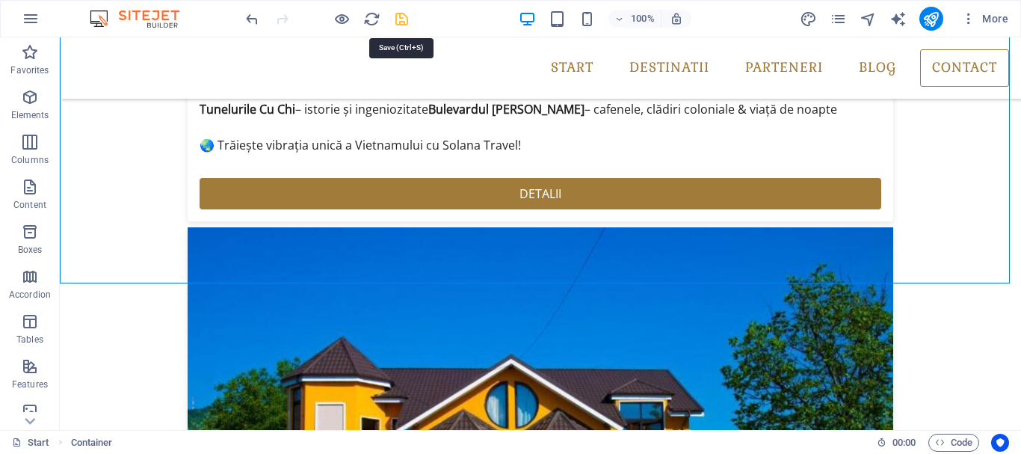
click at [397, 17] on icon "save" at bounding box center [401, 18] width 17 height 17
checkbox input "false"
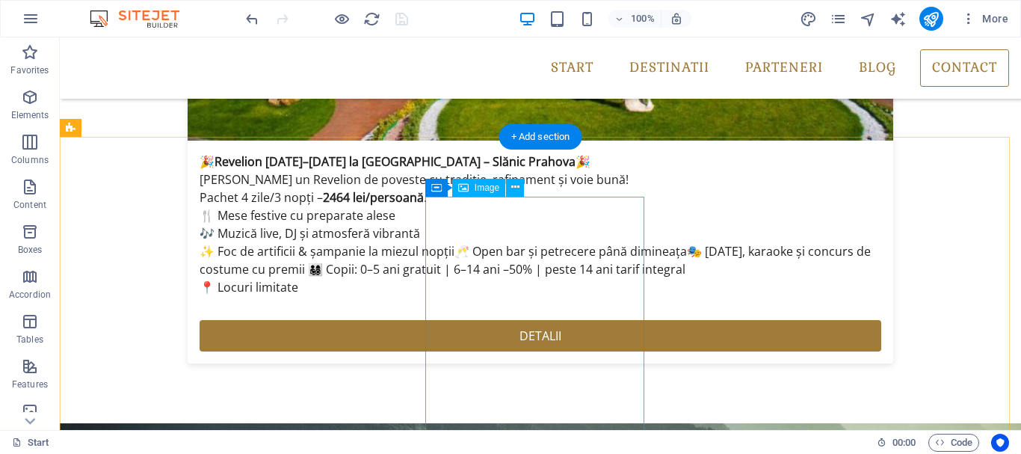
scroll to position [3457, 0]
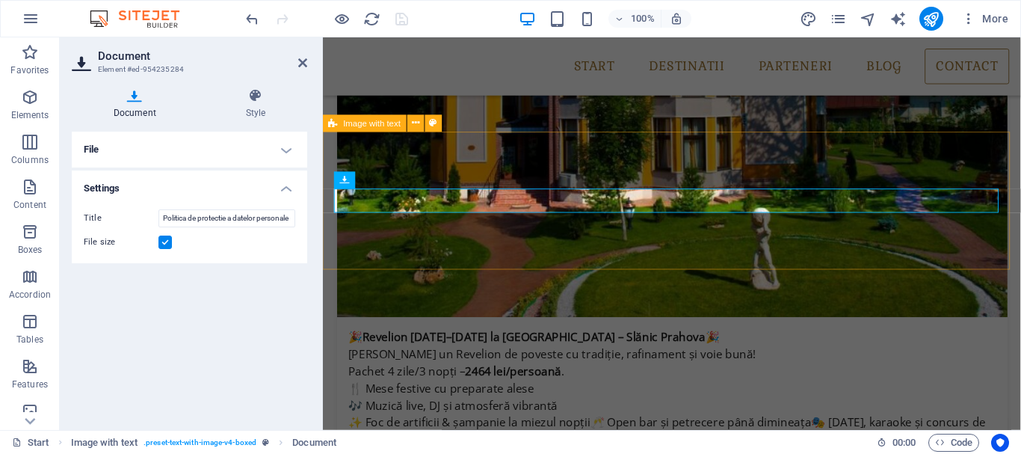
scroll to position [3515, 0]
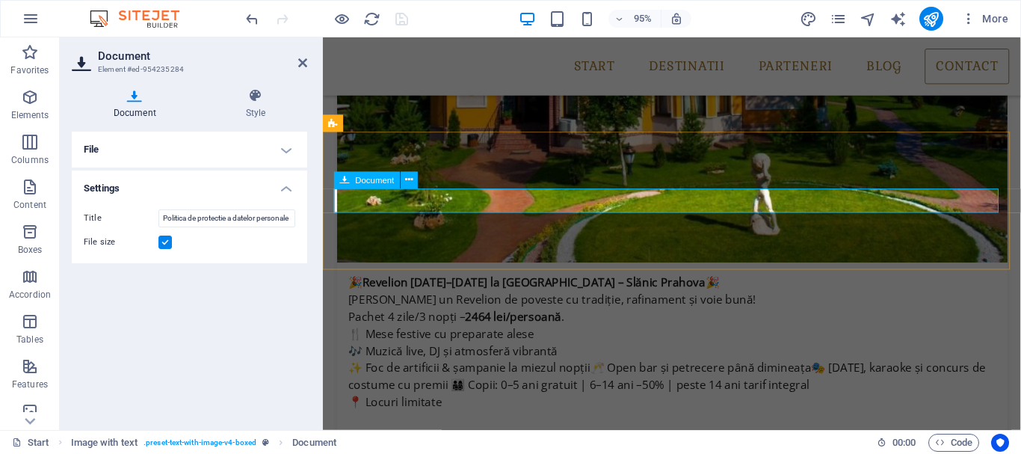
click at [202, 215] on input "Politica de protectie a datelor personale" at bounding box center [226, 218] width 137 height 18
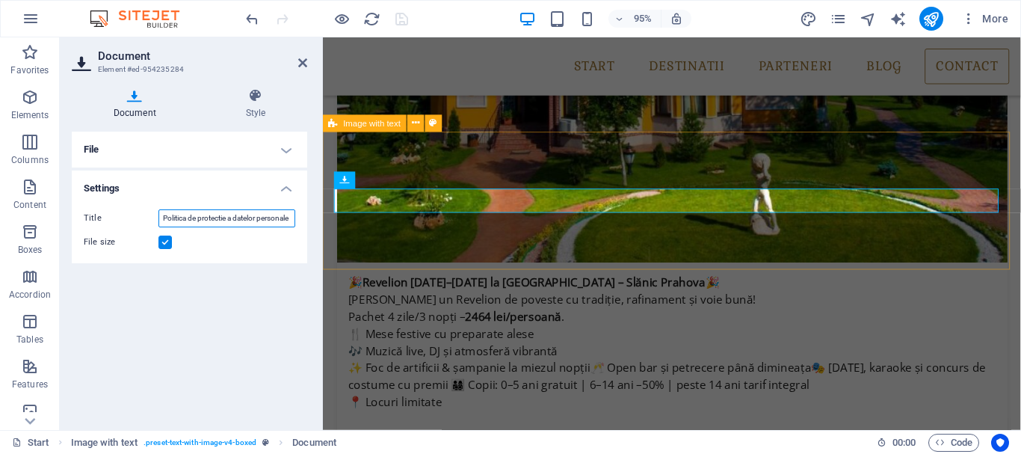
scroll to position [0, 4]
drag, startPoint x: 484, startPoint y: 256, endPoint x: 337, endPoint y: 226, distance: 149.7
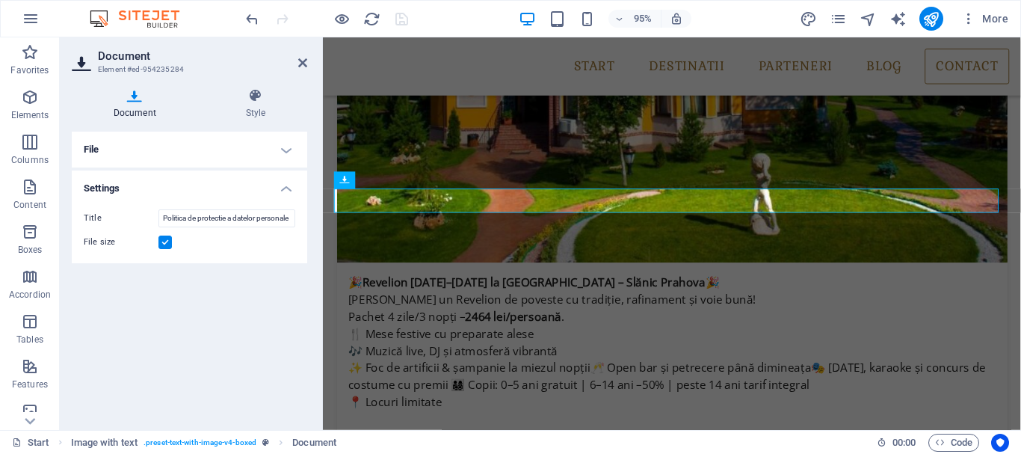
click at [226, 207] on div "Title Politica de protectie a datelor personale File size" at bounding box center [189, 230] width 235 height 66
click at [222, 215] on input "Politica de protectie a datelor personale" at bounding box center [226, 218] width 137 height 18
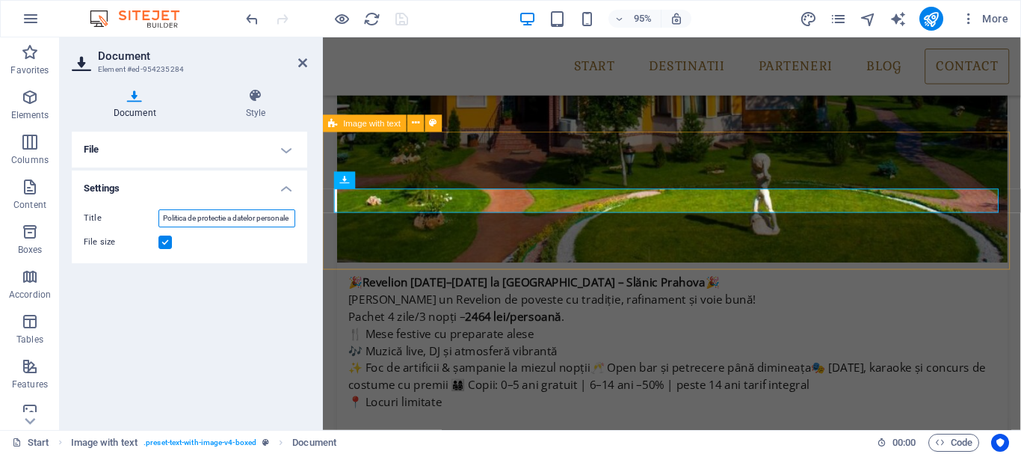
drag, startPoint x: 487, startPoint y: 253, endPoint x: 342, endPoint y: 227, distance: 148.1
click at [230, 224] on input "Politica de protectie a datelor personale" at bounding box center [226, 218] width 137 height 18
drag, startPoint x: 487, startPoint y: 257, endPoint x: 501, endPoint y: 197, distance: 61.3
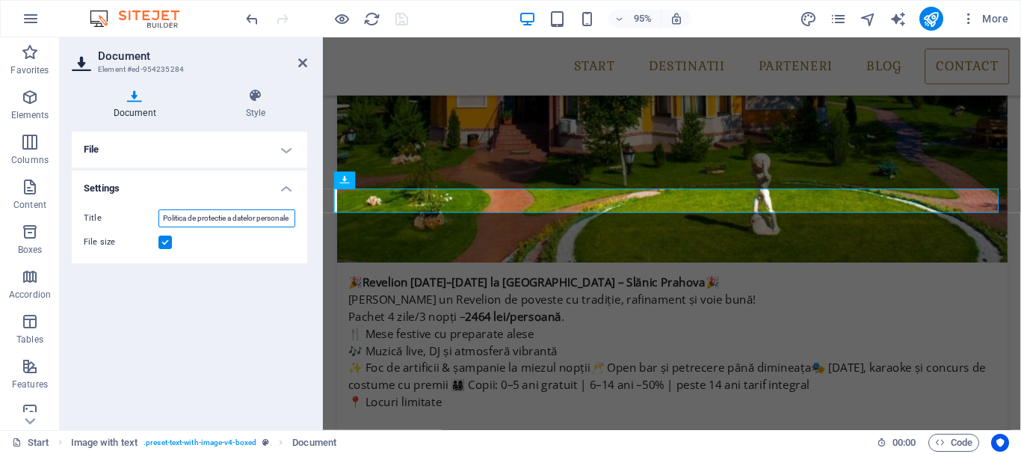
type input "c"
type input "CONTRACT CADRU"
click at [229, 333] on div "File Drag files here, click to choose files or select files from Files or our f…" at bounding box center [189, 275] width 235 height 286
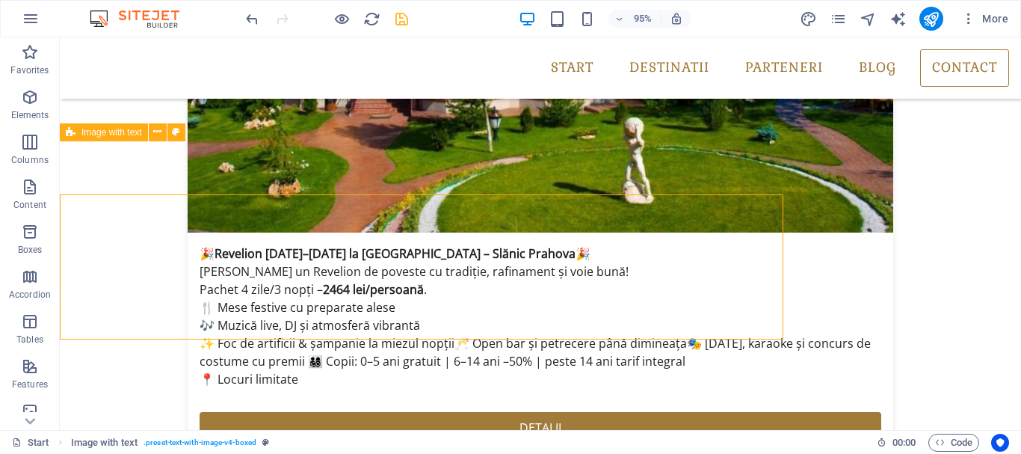
scroll to position [3457, 0]
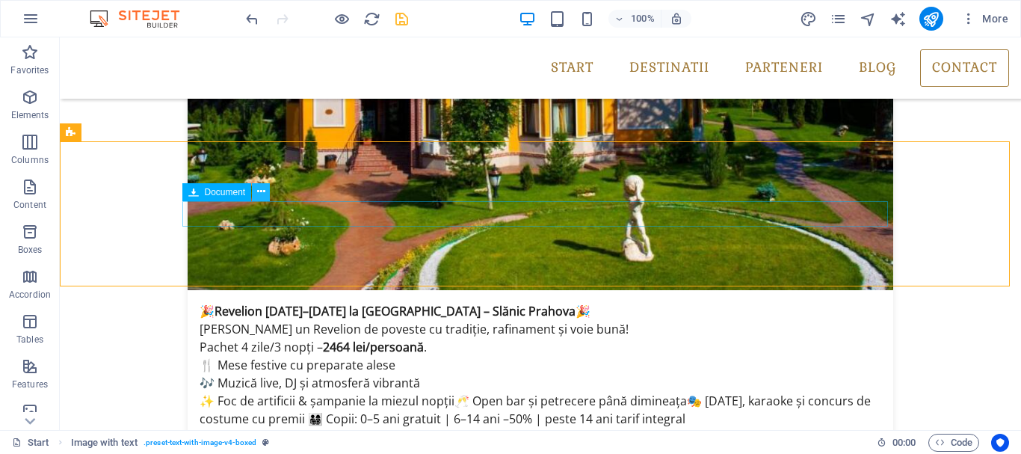
click at [259, 192] on icon at bounding box center [261, 192] width 8 height 16
